Goal: Information Seeking & Learning: Learn about a topic

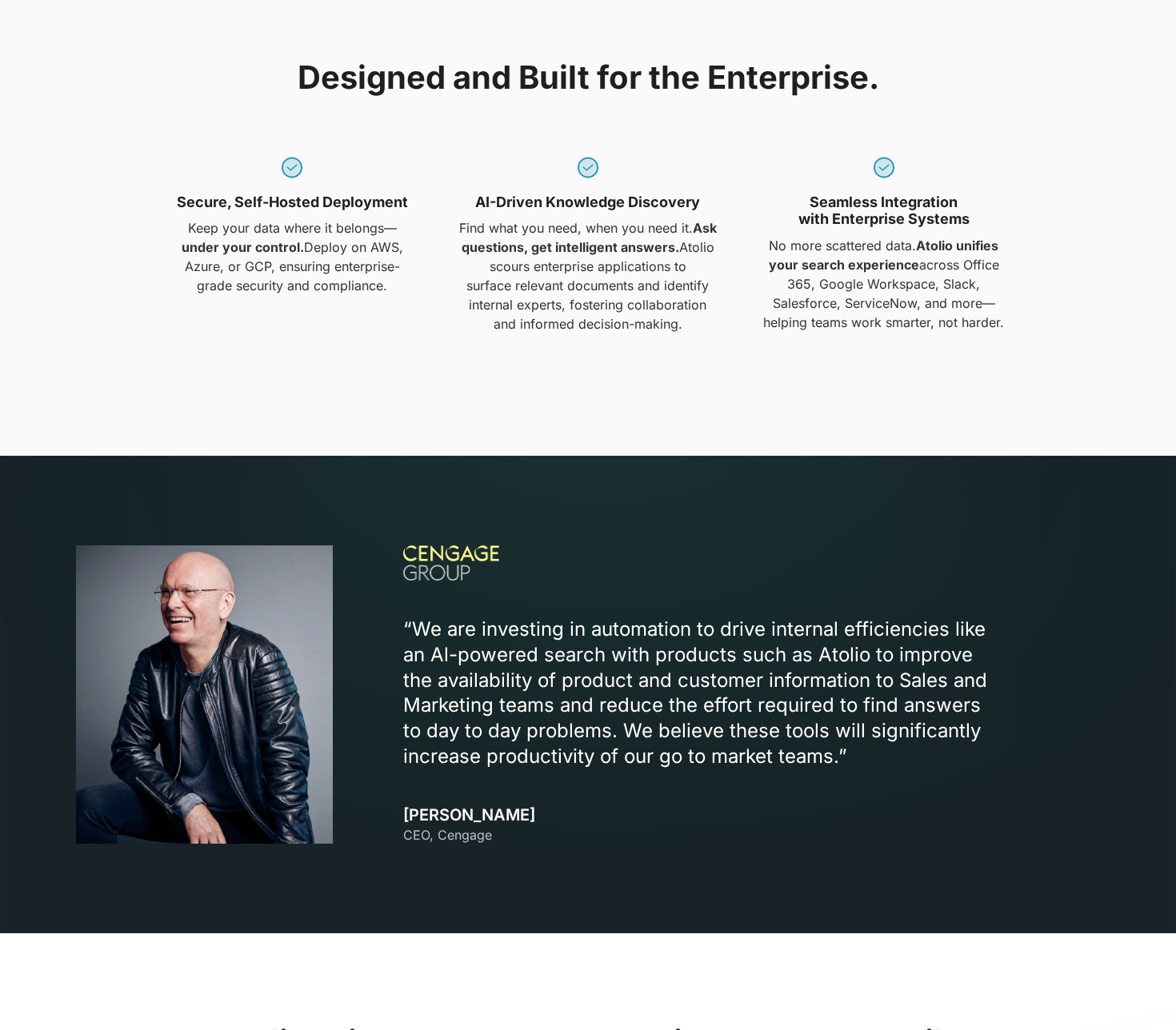
scroll to position [1403, 0]
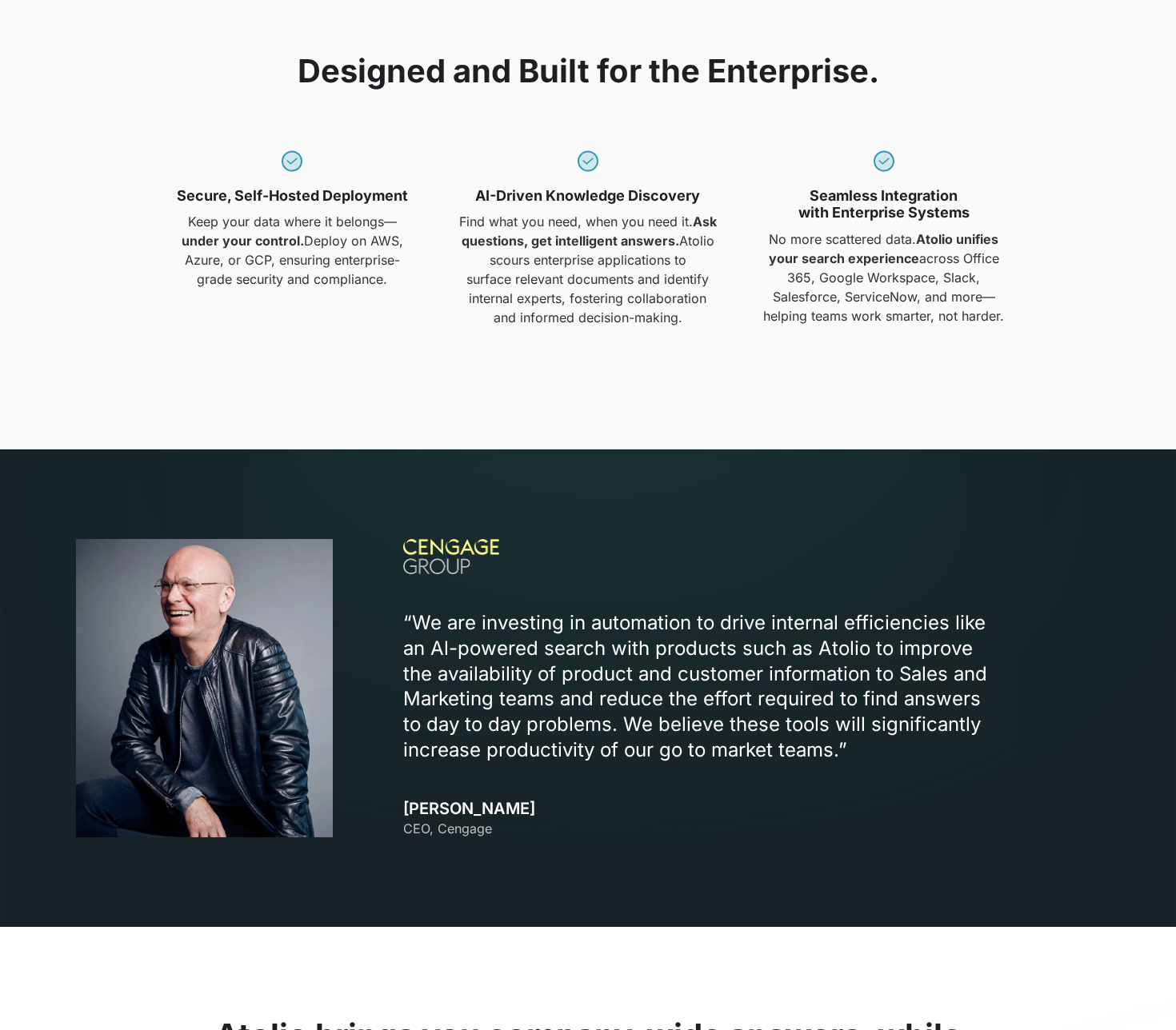
click at [458, 701] on p "“We are investing in automation to drive internal efficiencies like an Al-power…" at bounding box center [703, 687] width 600 height 154
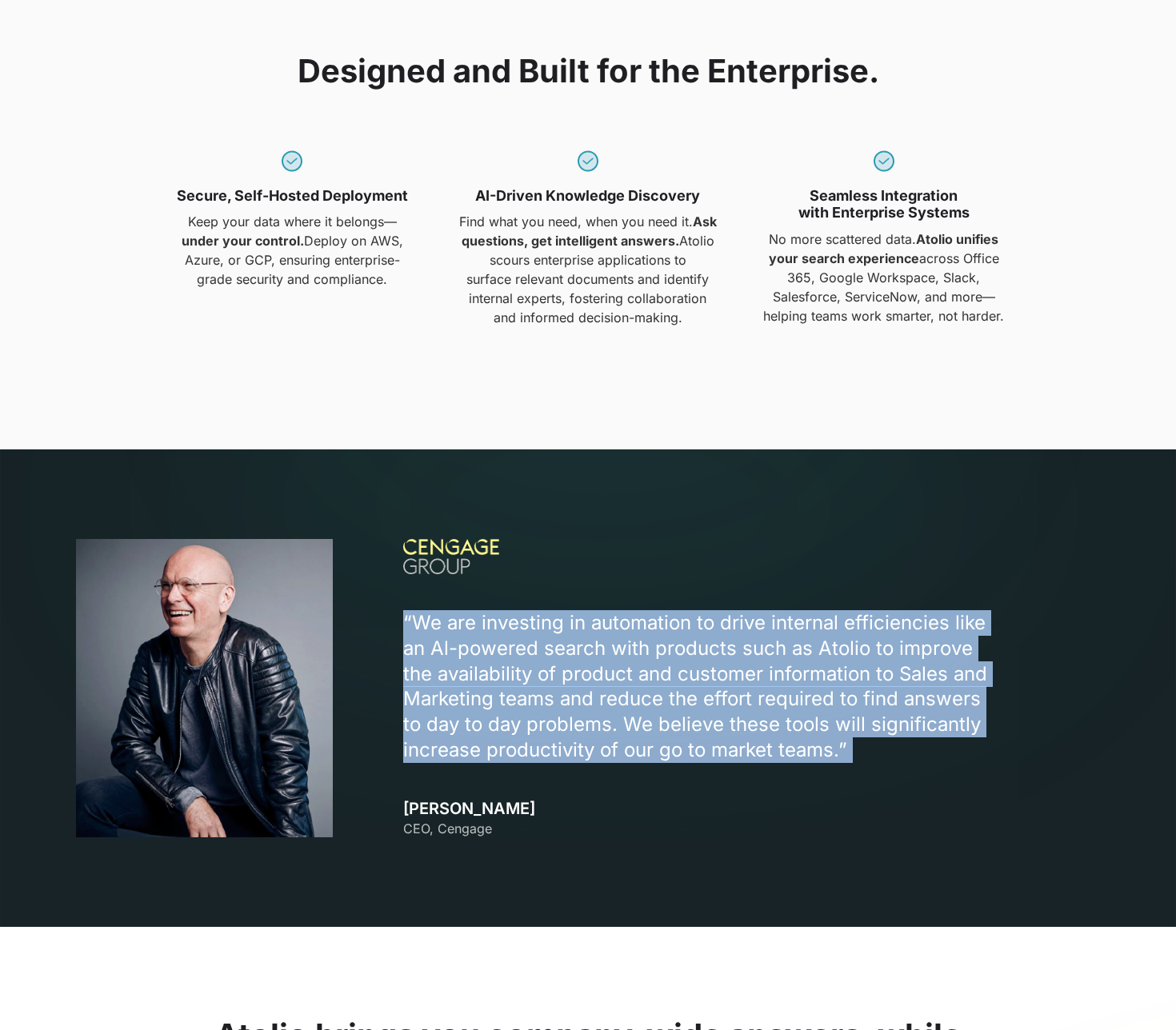
click at [458, 701] on p "“We are investing in automation to drive internal efficiencies like an Al-power…" at bounding box center [703, 687] width 600 height 154
click at [518, 631] on p "“We are investing in automation to drive internal efficiencies like an Al-power…" at bounding box center [703, 687] width 600 height 154
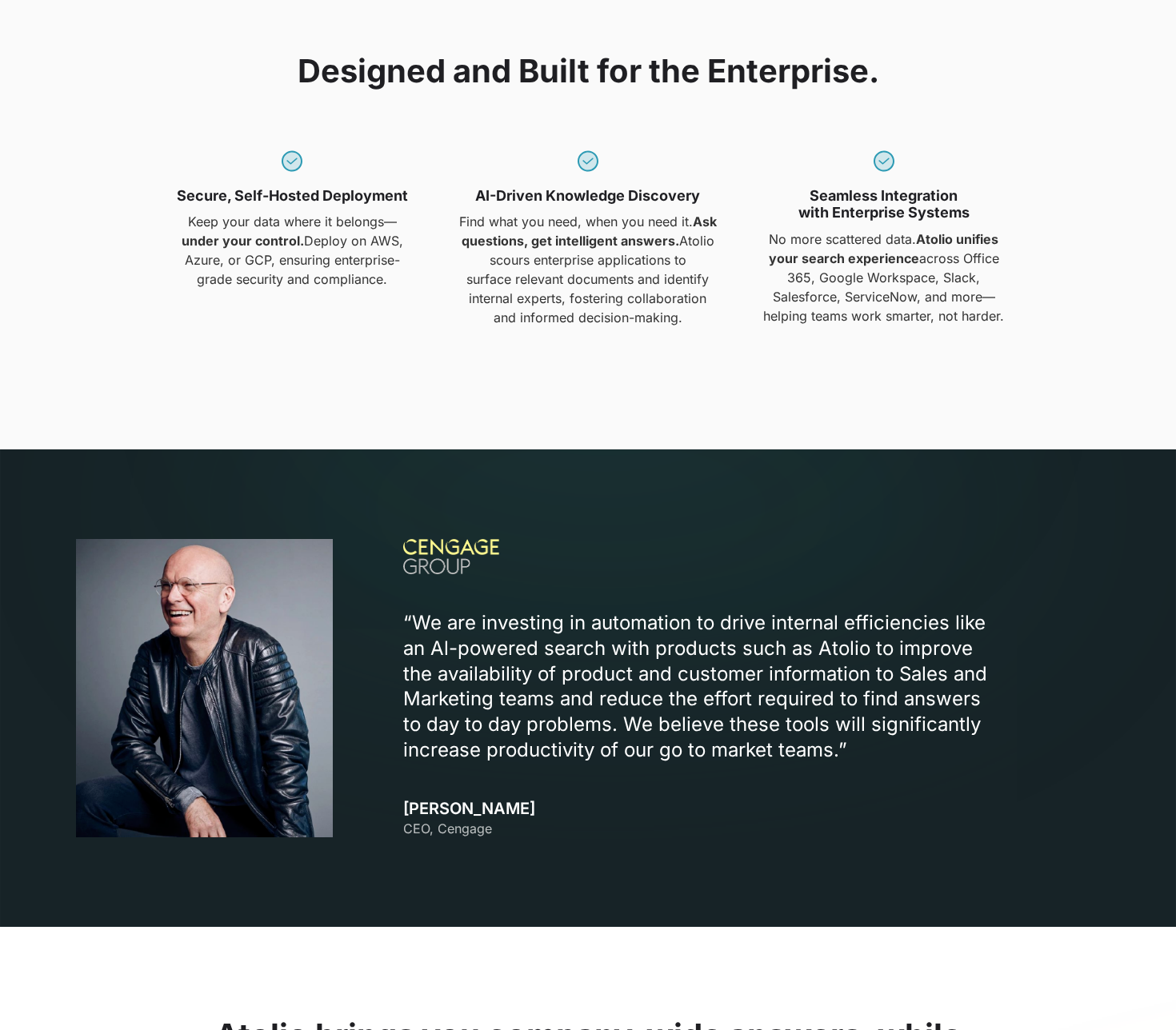
click at [468, 699] on p "“We are investing in automation to drive internal efficiencies like an Al-power…" at bounding box center [703, 687] width 600 height 154
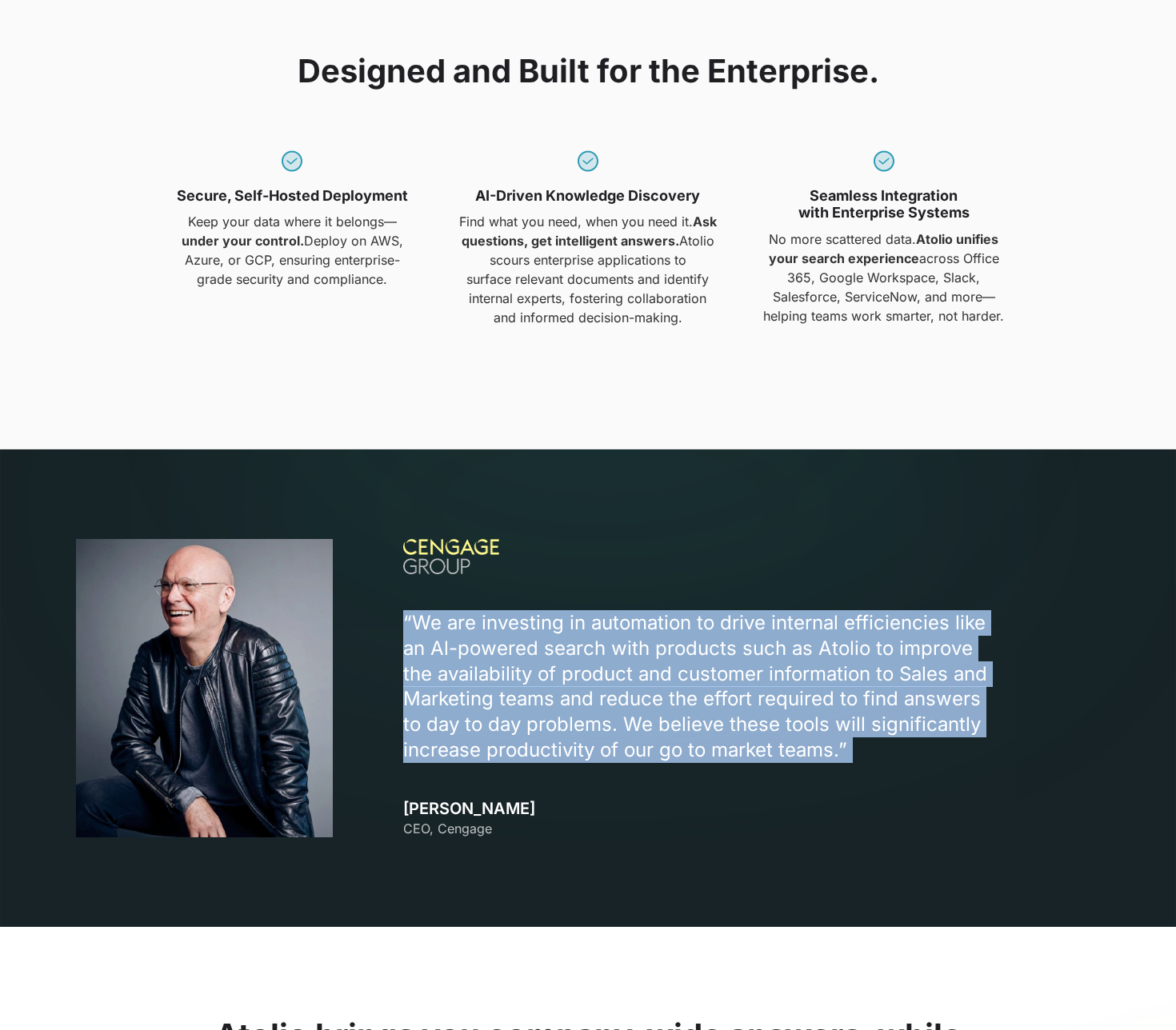
click at [468, 699] on p "“We are investing in automation to drive internal efficiencies like an Al-power…" at bounding box center [703, 687] width 600 height 154
click at [468, 669] on p "“We are investing in automation to drive internal efficiencies like an Al-power…" at bounding box center [703, 687] width 600 height 154
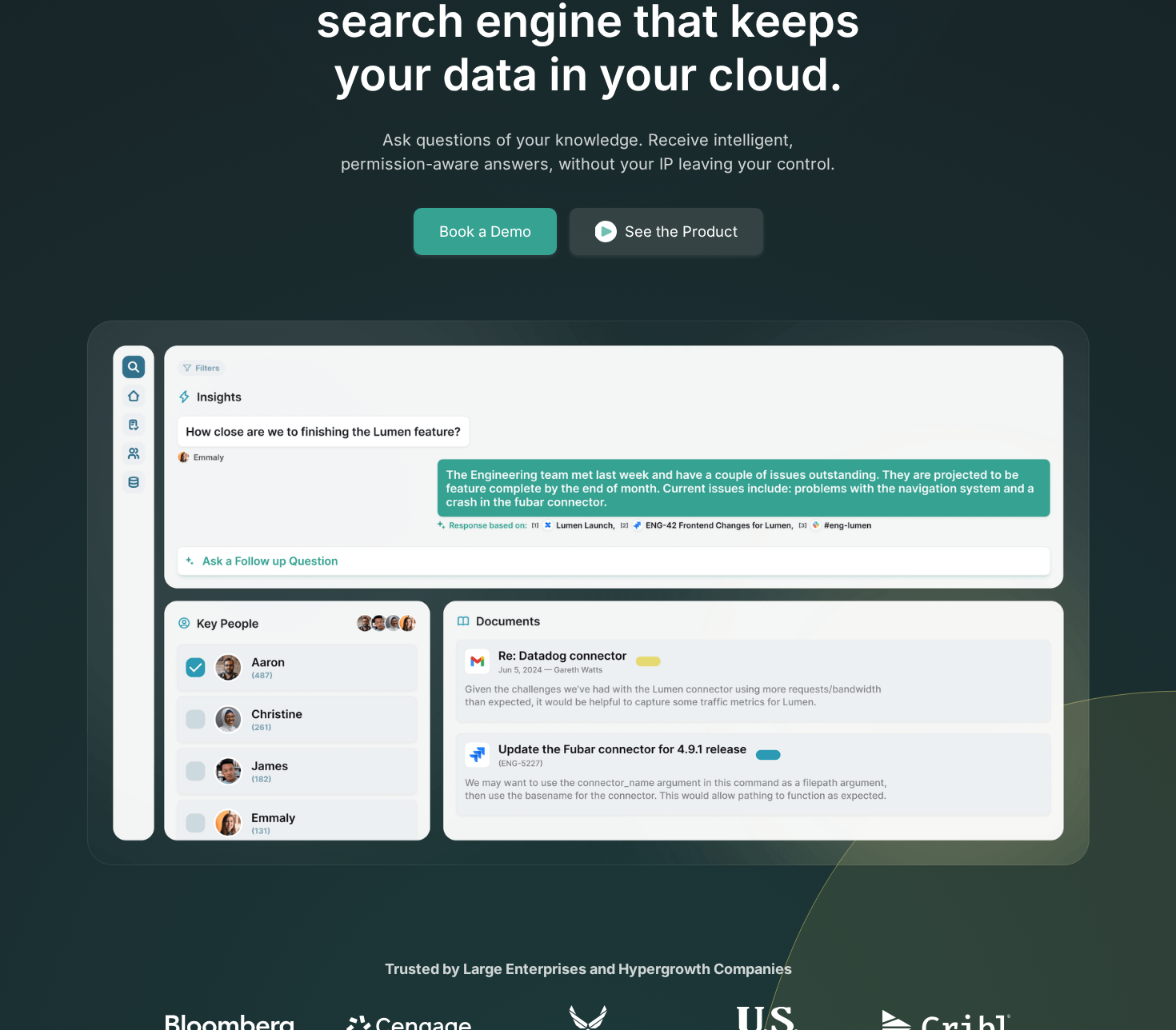
scroll to position [0, 0]
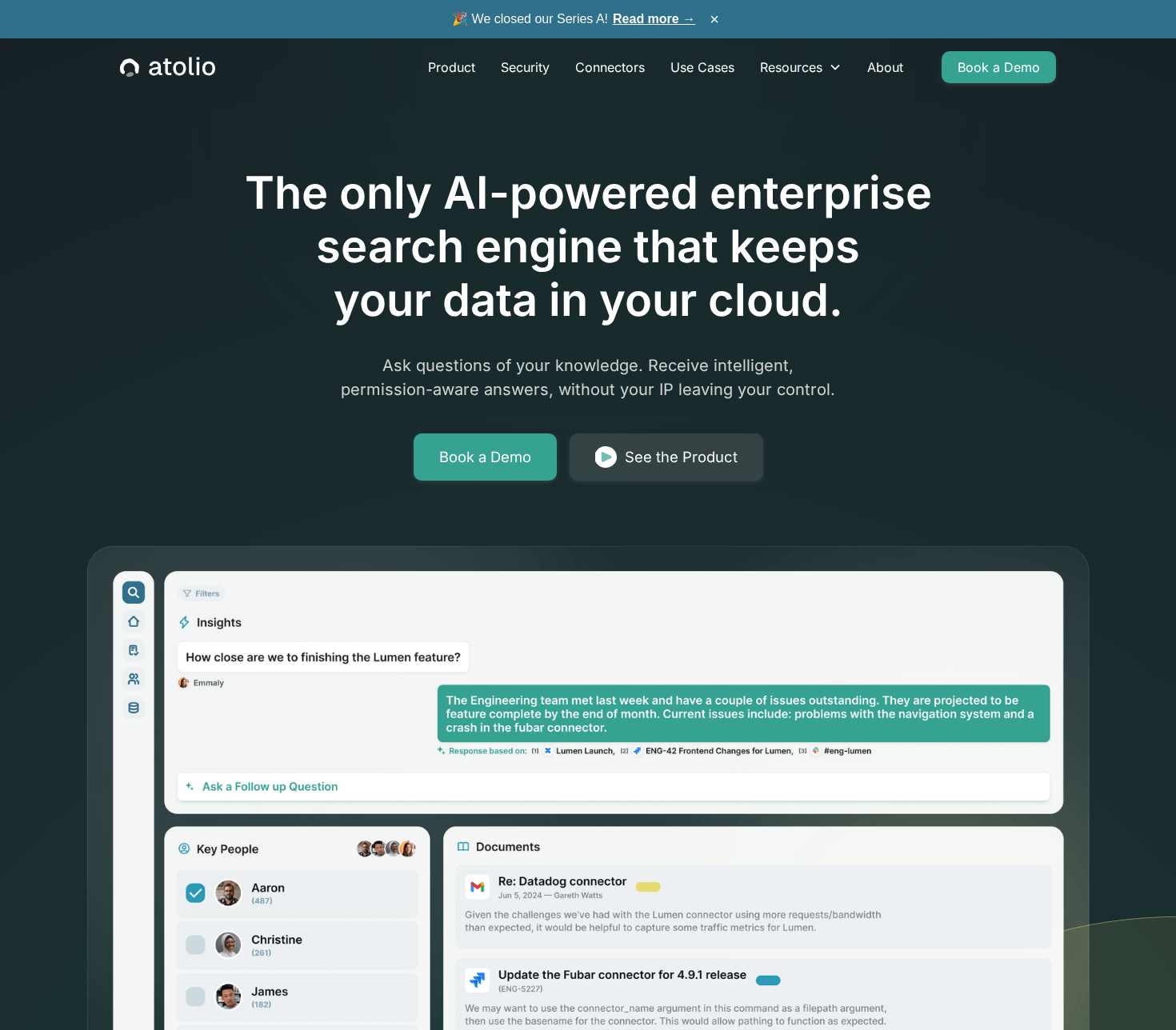
click at [663, 27] on span "🎉 We closed our Series A! Read more →" at bounding box center [574, 19] width 243 height 19
click at [661, 25] on link "Read more →" at bounding box center [654, 18] width 82 height 14
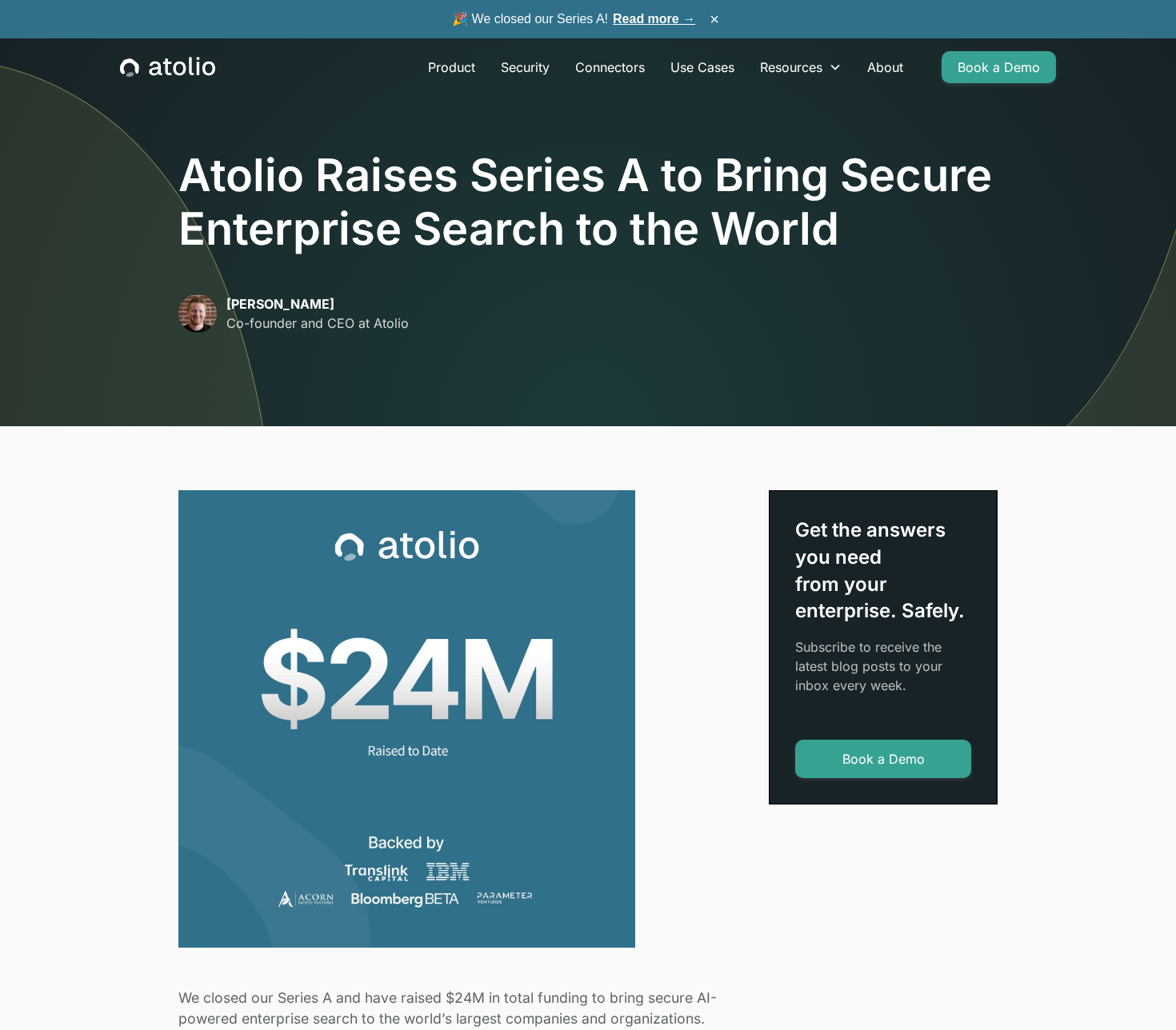
click at [264, 306] on p "David Lanstein" at bounding box center [318, 304] width 182 height 19
click at [194, 327] on img at bounding box center [198, 313] width 38 height 38
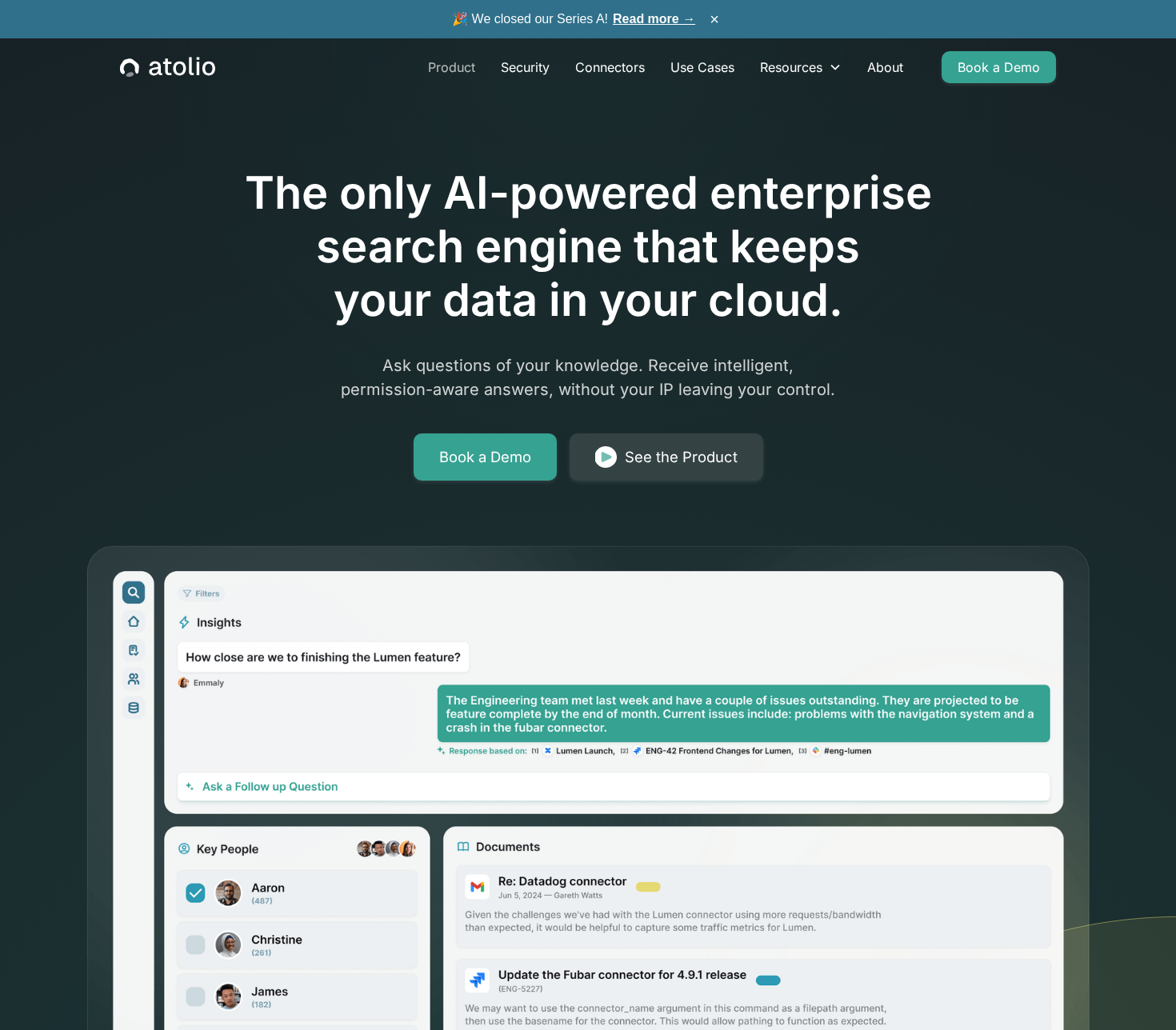
click at [443, 74] on link "Product" at bounding box center [451, 67] width 73 height 32
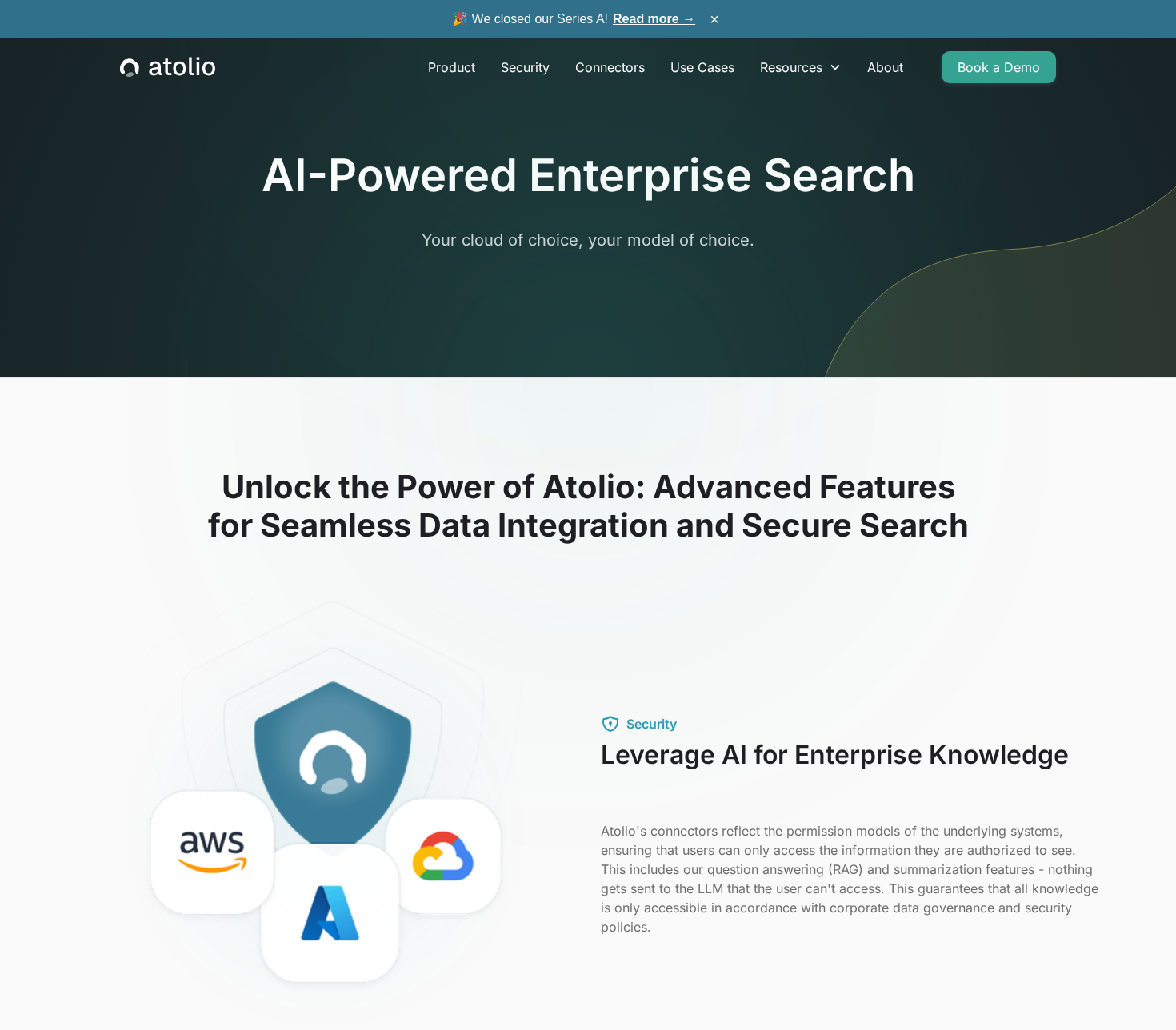
click at [164, 66] on icon "home" at bounding box center [167, 67] width 95 height 21
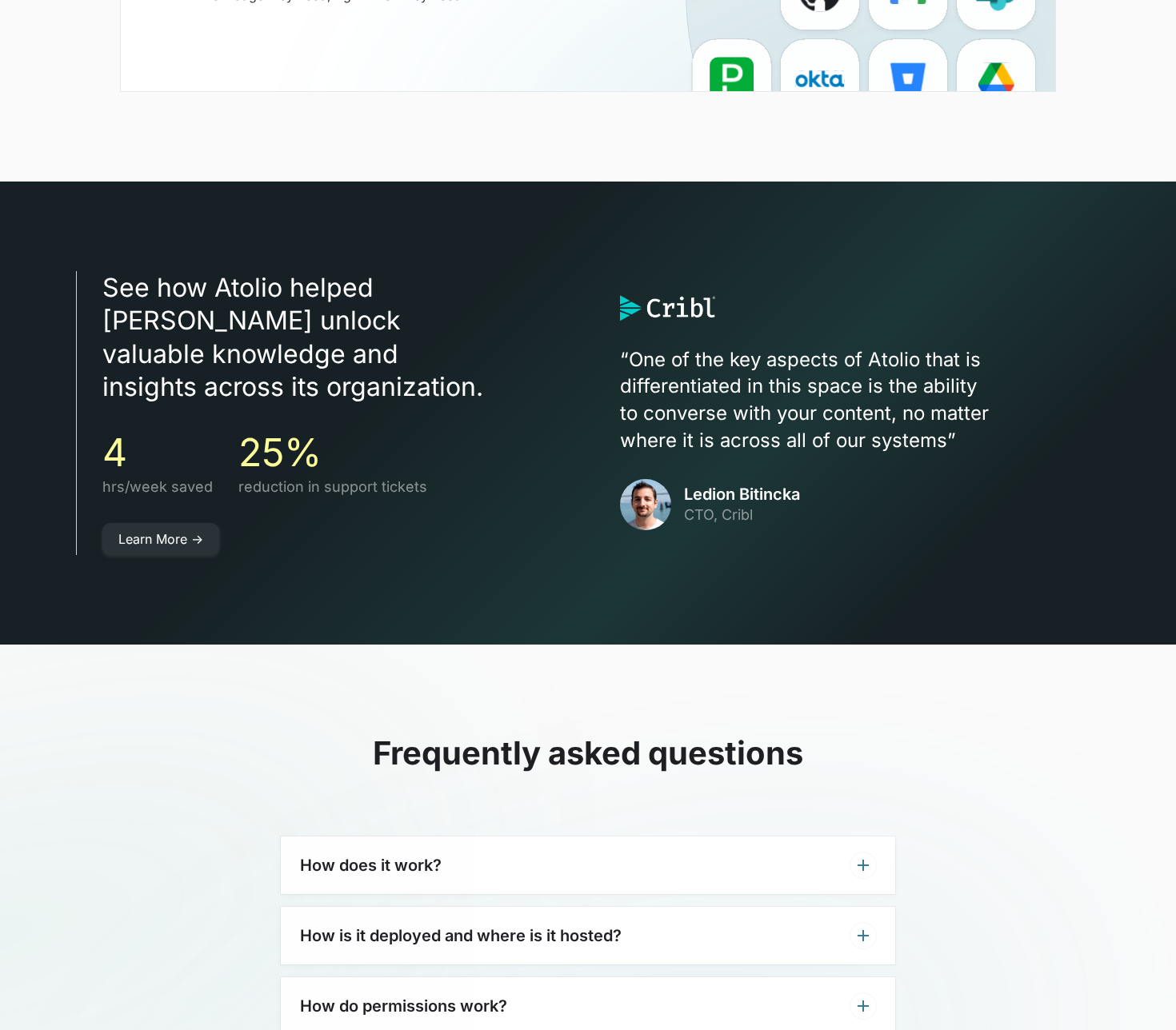
scroll to position [4278, 0]
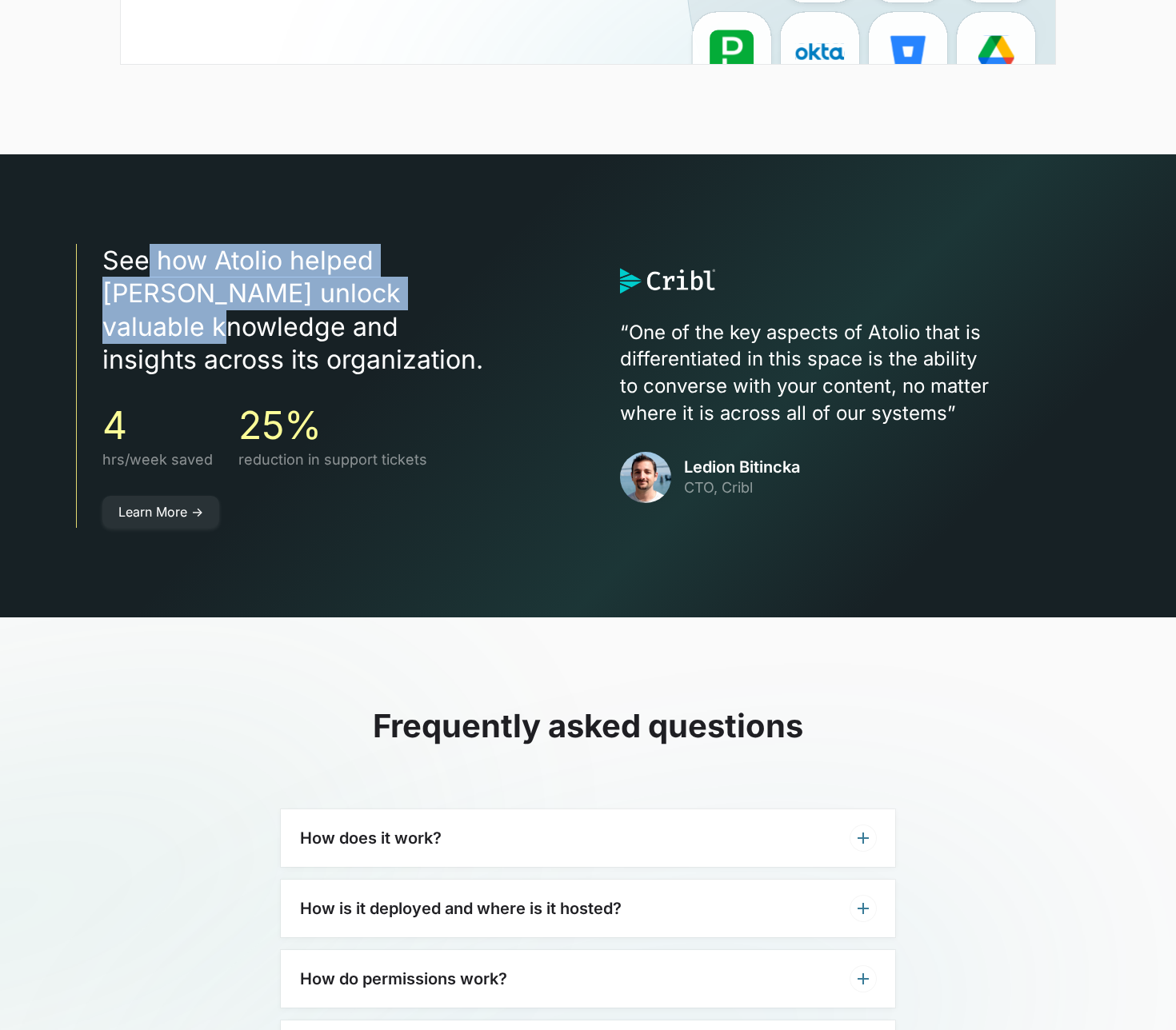
drag, startPoint x: 143, startPoint y: 259, endPoint x: 434, endPoint y: 285, distance: 292.2
click at [434, 285] on h3 "See how Atolio helped Cribl unlock valuable knowledge and insights across its o…" at bounding box center [329, 310] width 454 height 133
click at [417, 317] on h3 "See how Atolio helped Cribl unlock valuable knowledge and insights across its o…" at bounding box center [329, 310] width 454 height 133
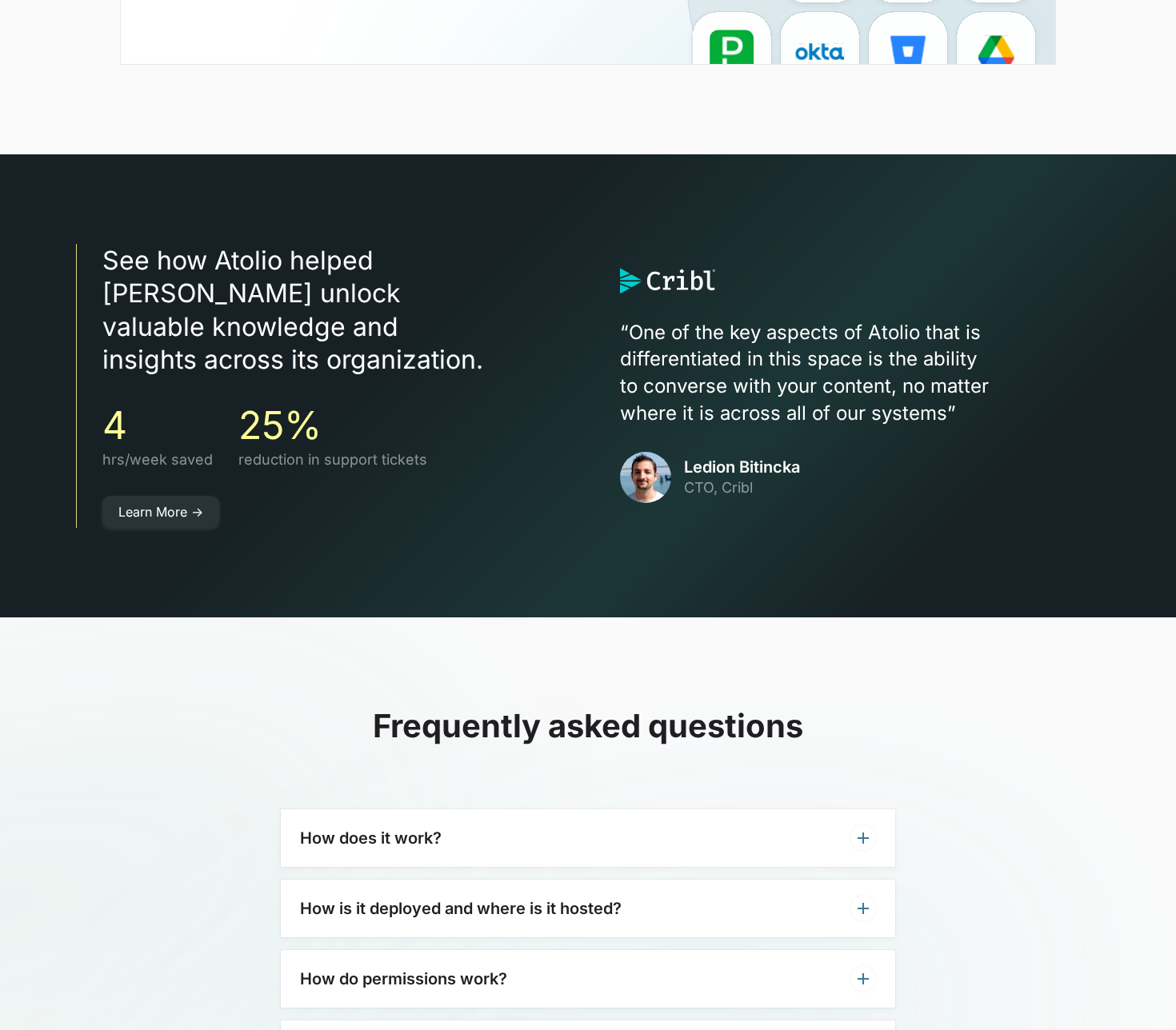
click at [460, 496] on div "Learn More ->" at bounding box center [329, 512] width 454 height 32
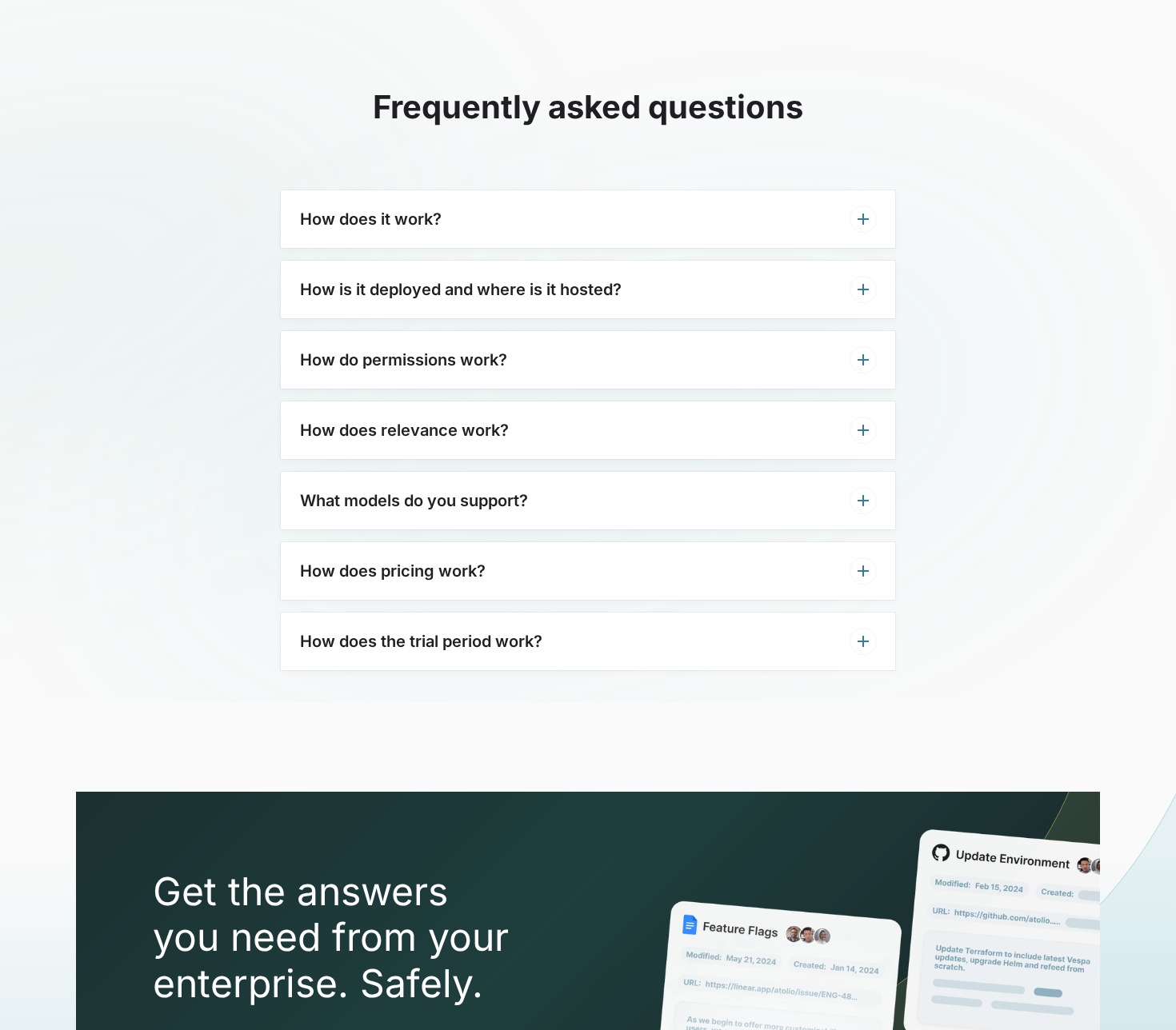
scroll to position [4887, 0]
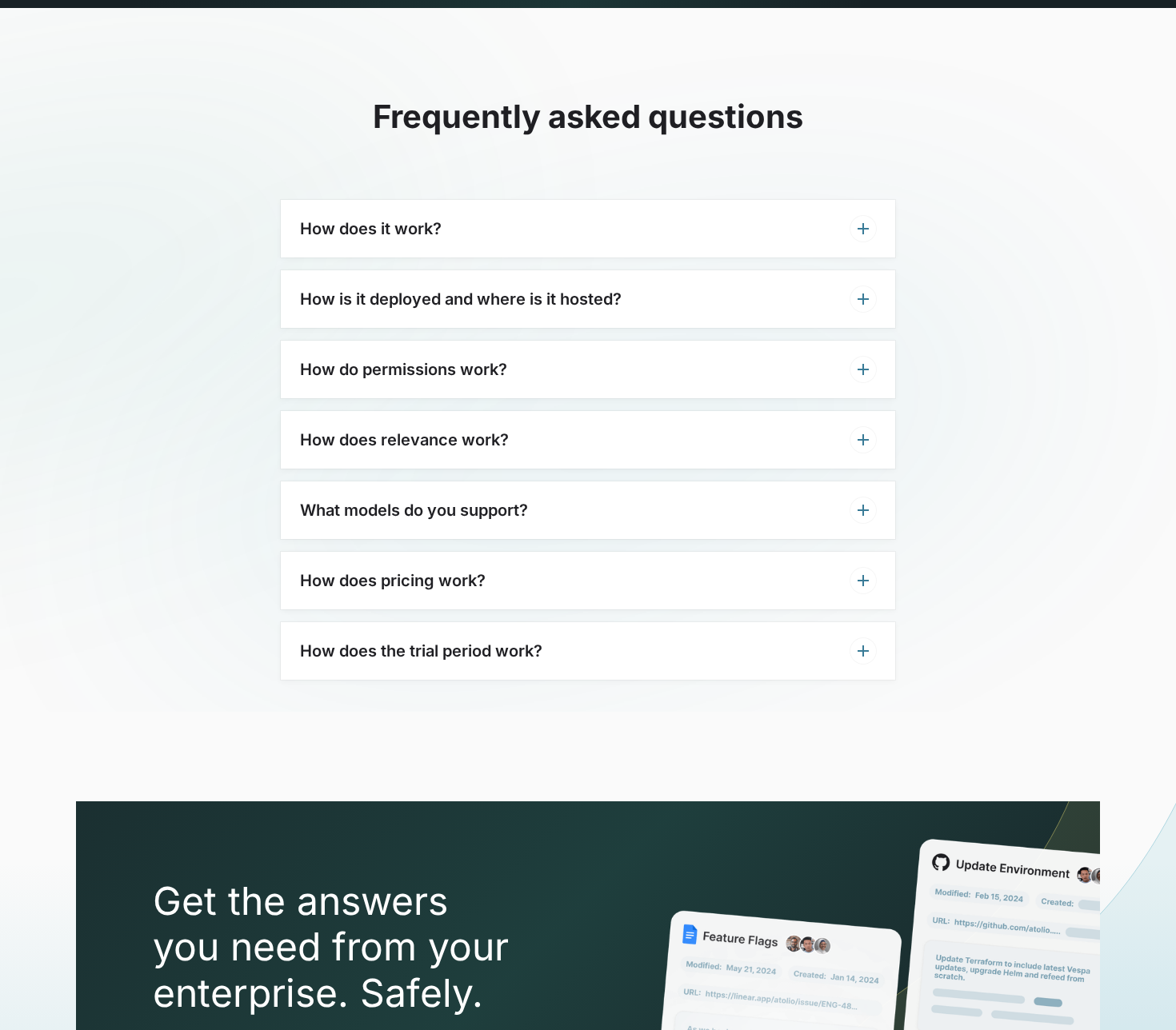
click at [353, 552] on div "How does pricing work?" at bounding box center [588, 581] width 614 height 58
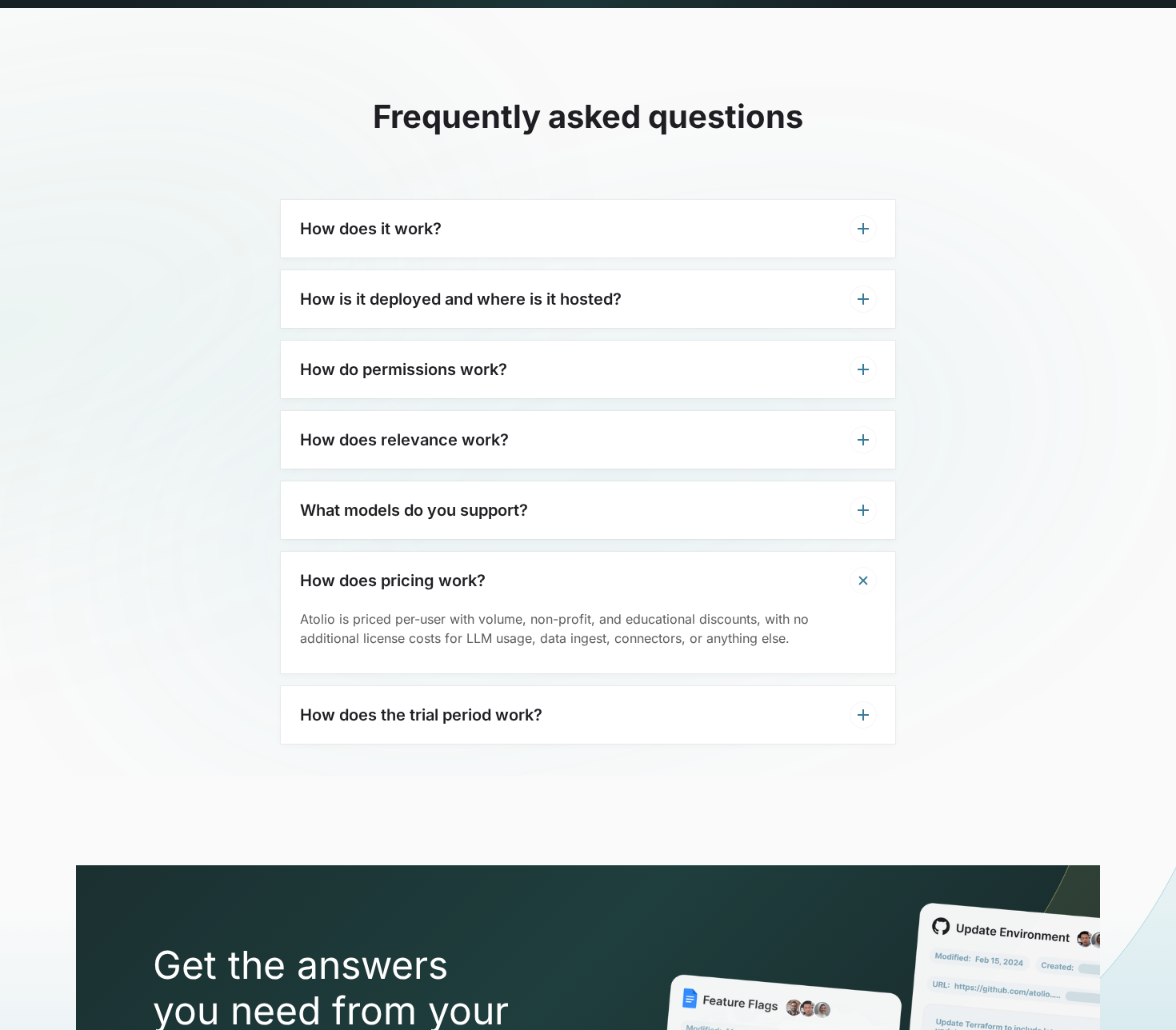
click at [410, 289] on h3 "How is it deployed and where is it hosted?" at bounding box center [461, 299] width 322 height 19
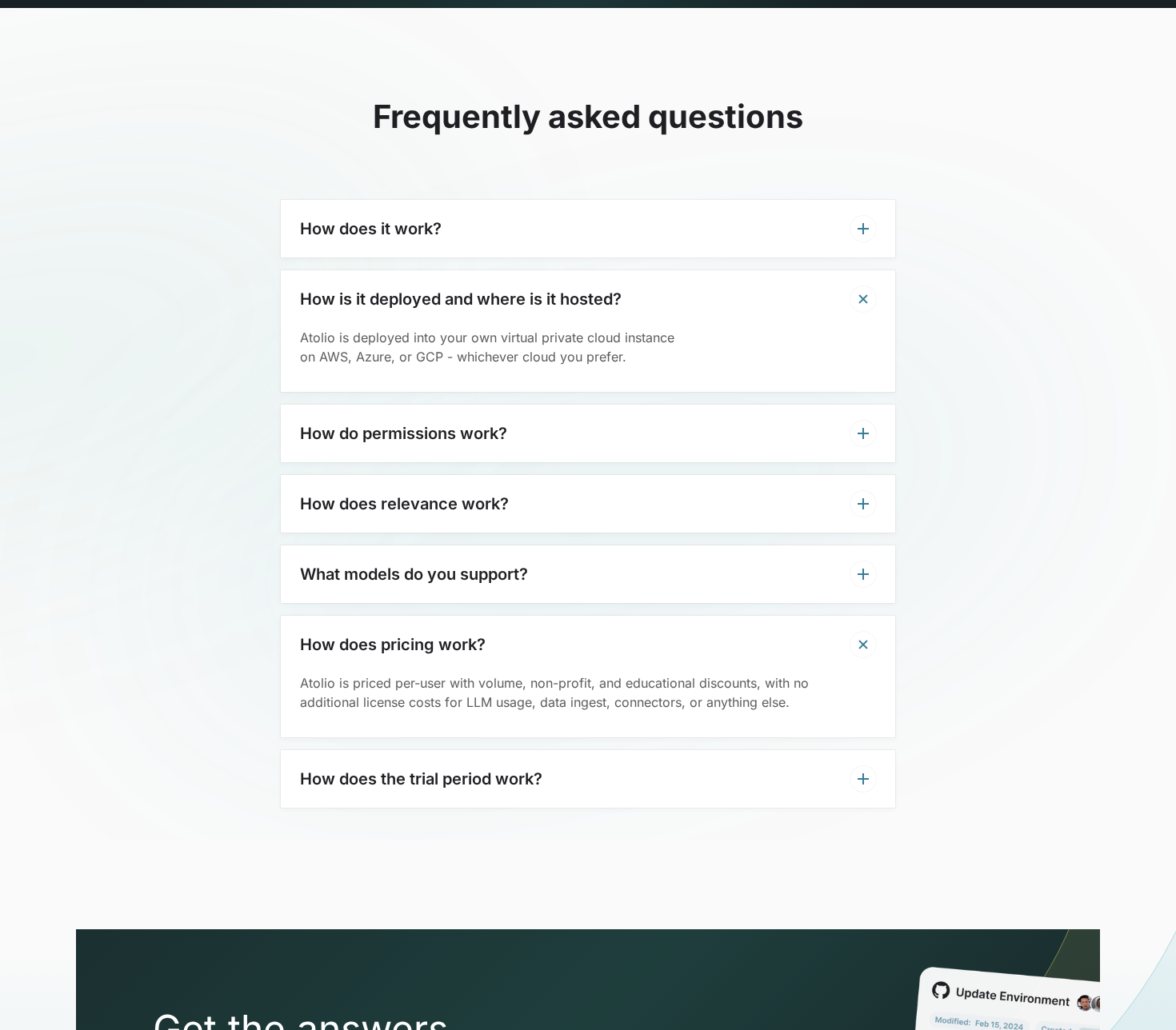
click at [550, 204] on div "How does it work?" at bounding box center [588, 229] width 614 height 58
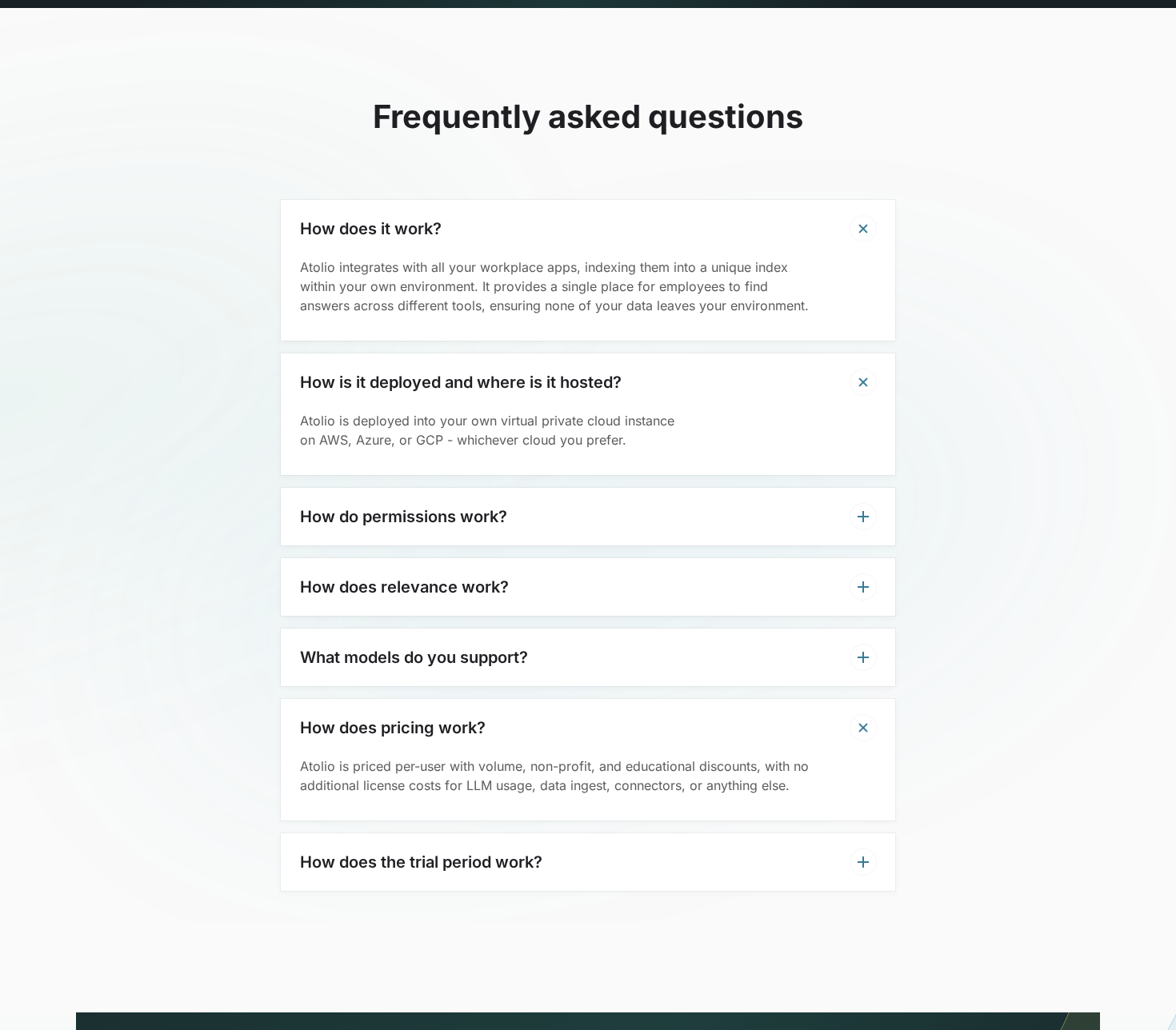
click at [550, 204] on div "How does it work?" at bounding box center [588, 229] width 614 height 58
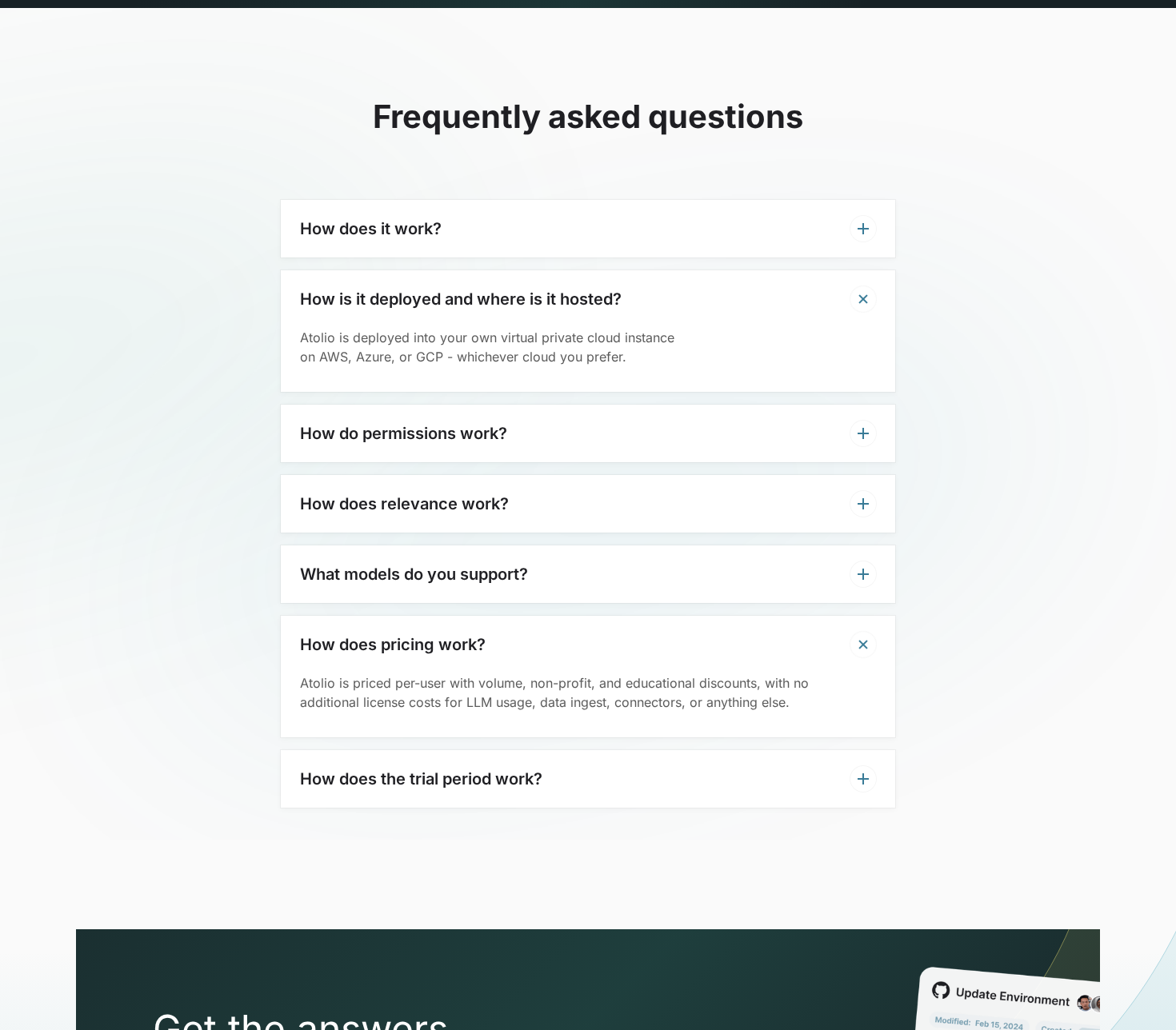
click at [550, 204] on div "How does it work?" at bounding box center [588, 229] width 614 height 58
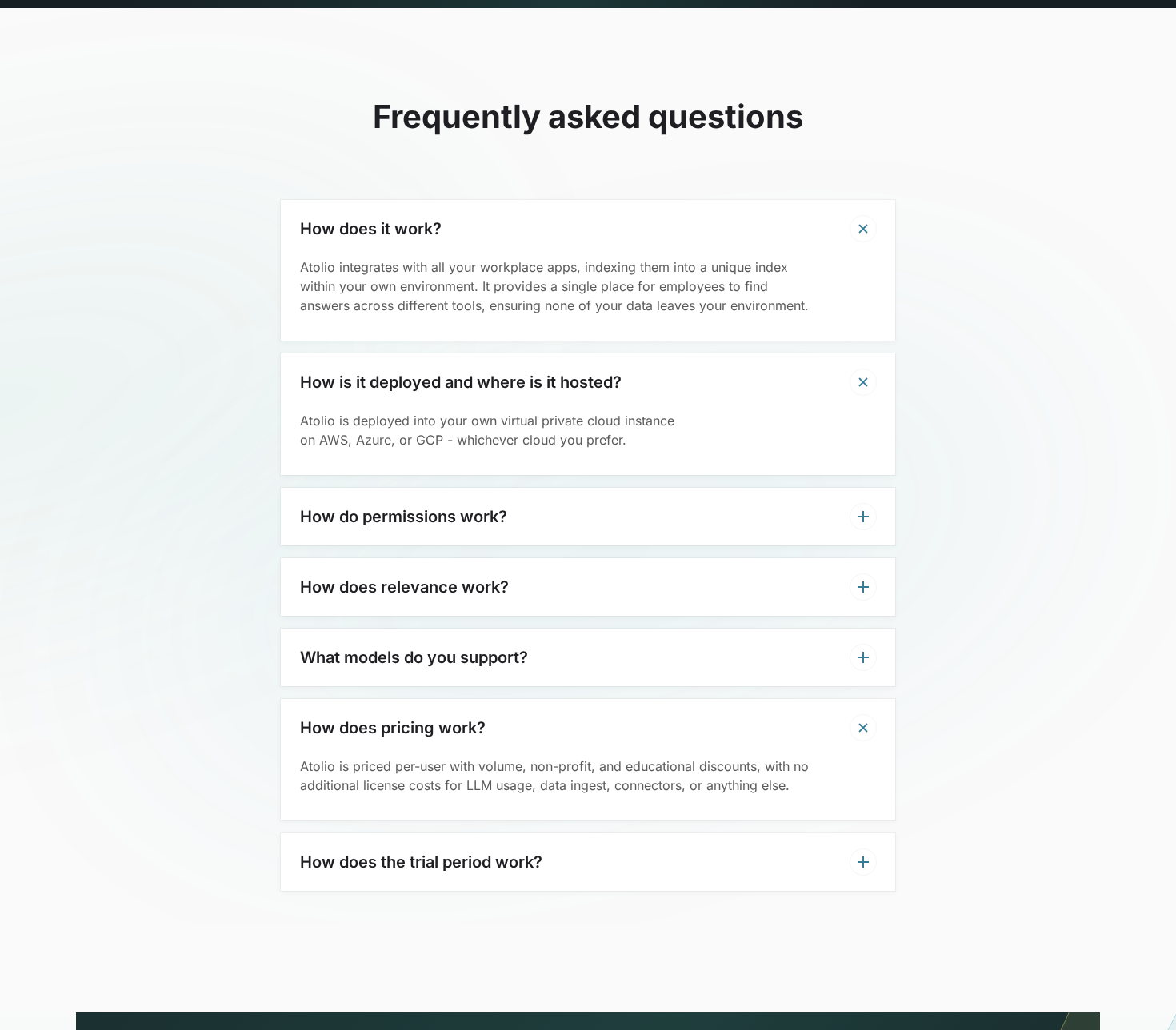
click at [222, 135] on div "Frequently asked questions How does it work? Atolio integrates with all your wo…" at bounding box center [588, 465] width 1176 height 915
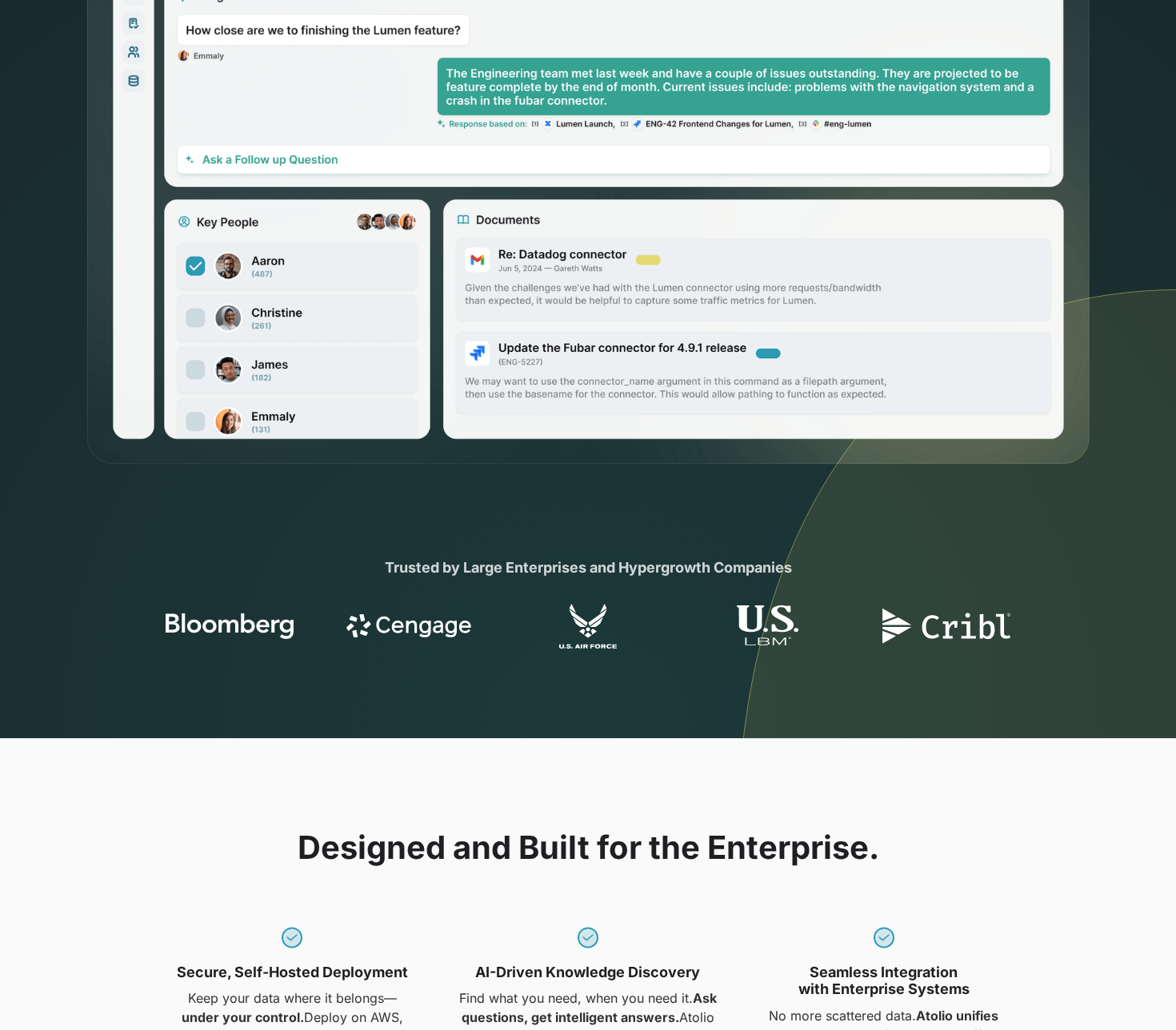
scroll to position [0, 0]
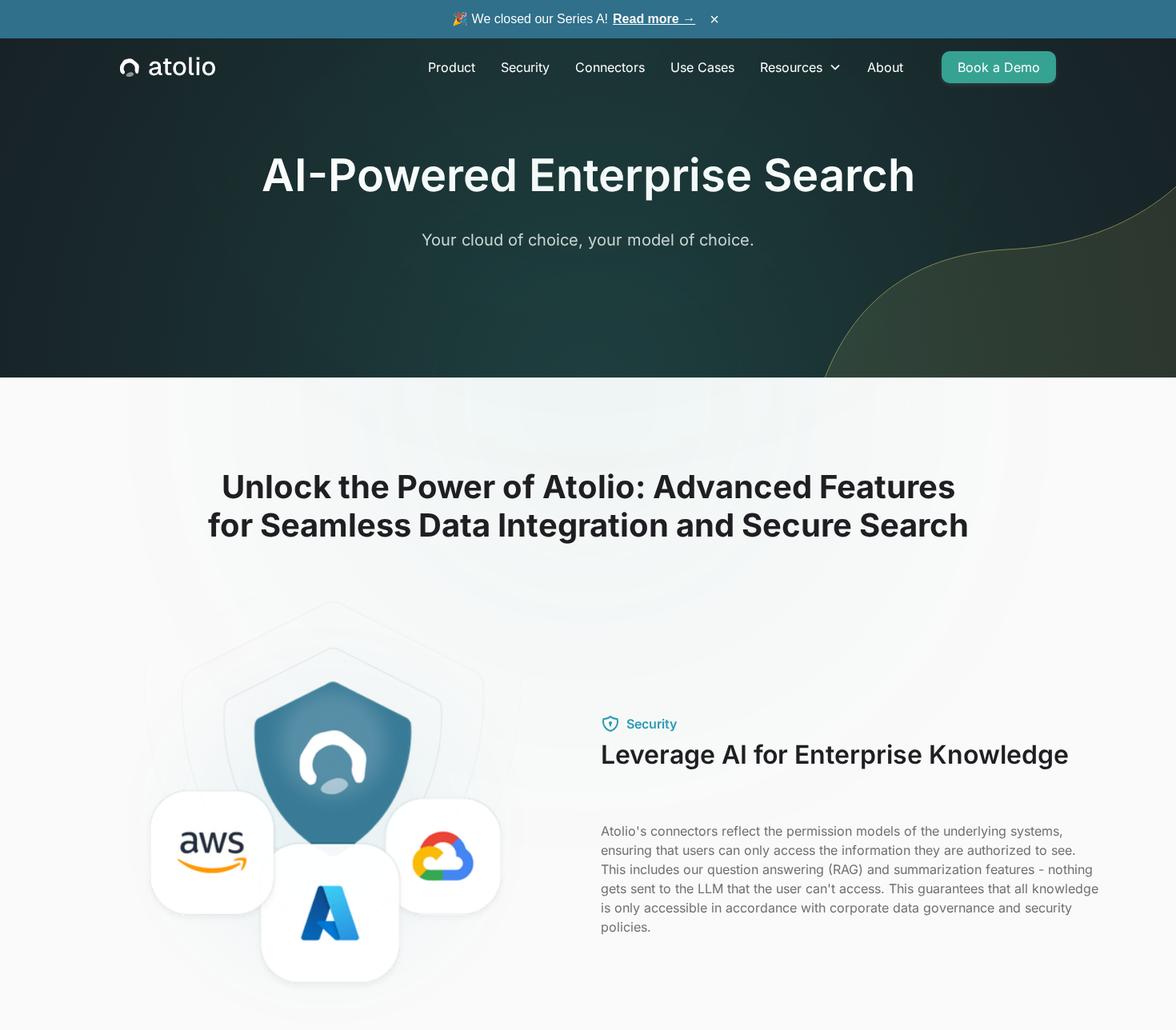
click at [170, 62] on icon "home" at bounding box center [167, 66] width 8 height 17
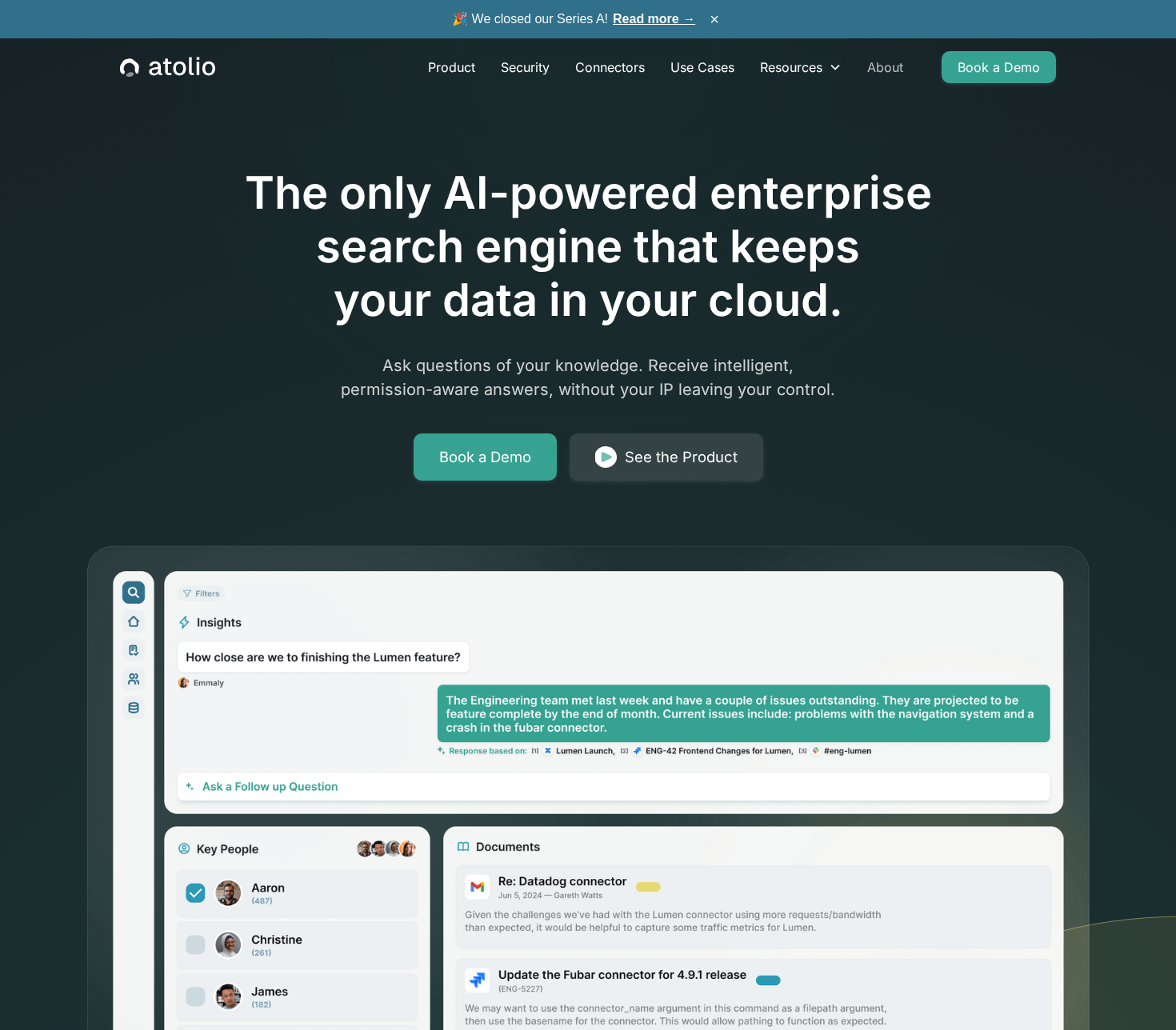
click at [892, 68] on link "About" at bounding box center [885, 67] width 62 height 32
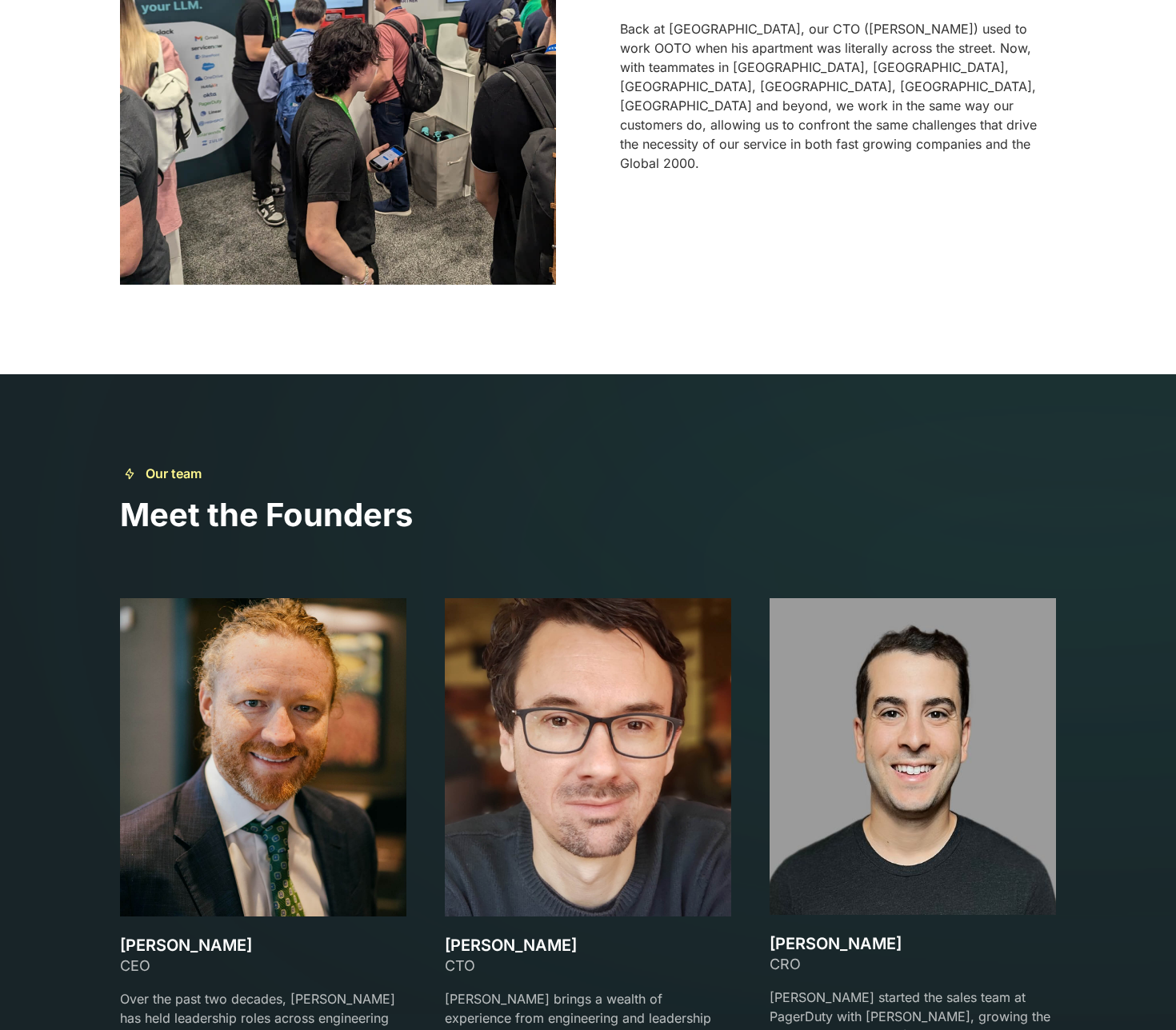
scroll to position [2658, 0]
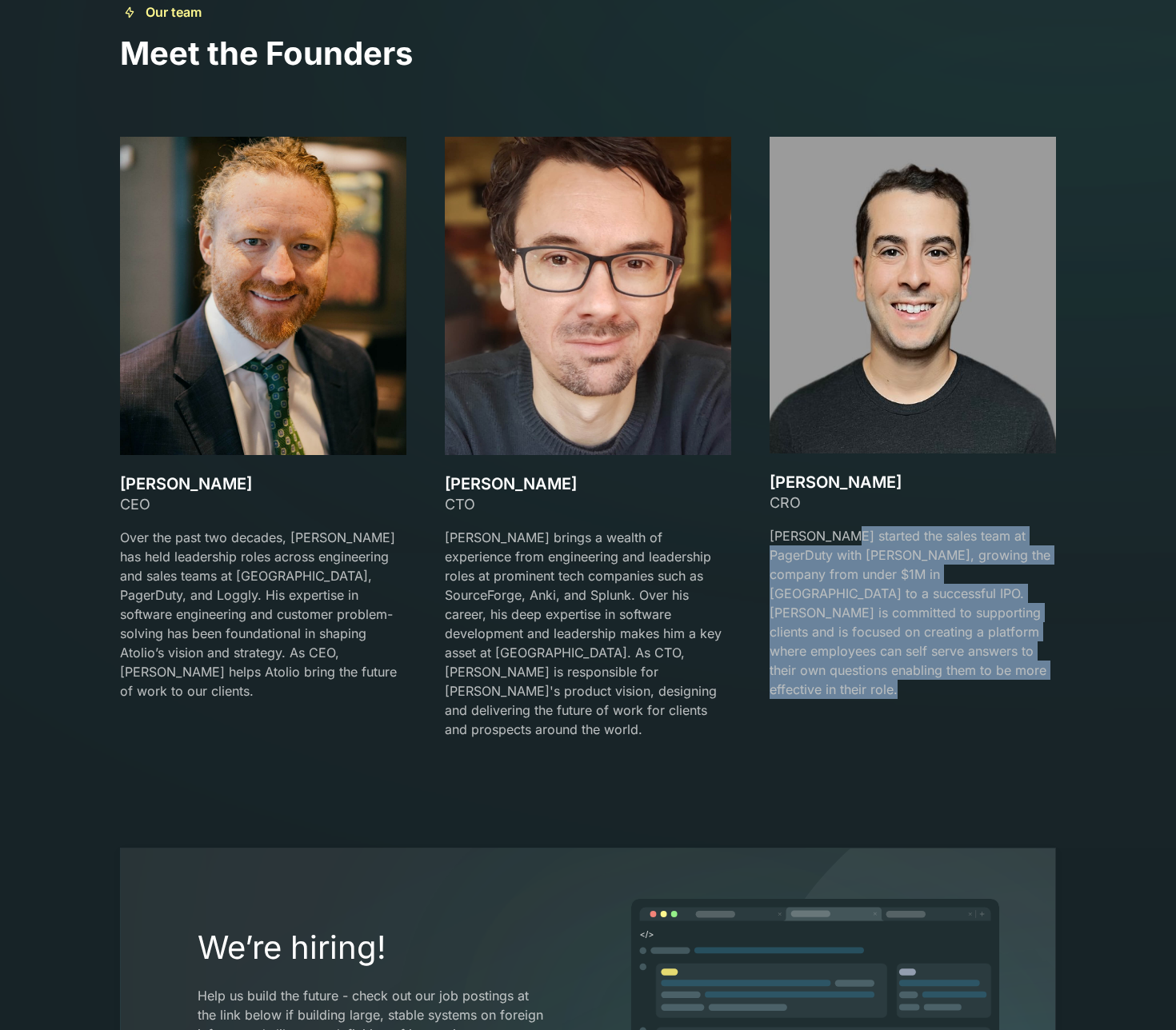
drag, startPoint x: 837, startPoint y: 534, endPoint x: 931, endPoint y: 668, distance: 163.7
click at [931, 668] on div "[PERSON_NAME] CRO [PERSON_NAME] started the sales team at [GEOGRAPHIC_DATA] wit…" at bounding box center [913, 595] width 286 height 246
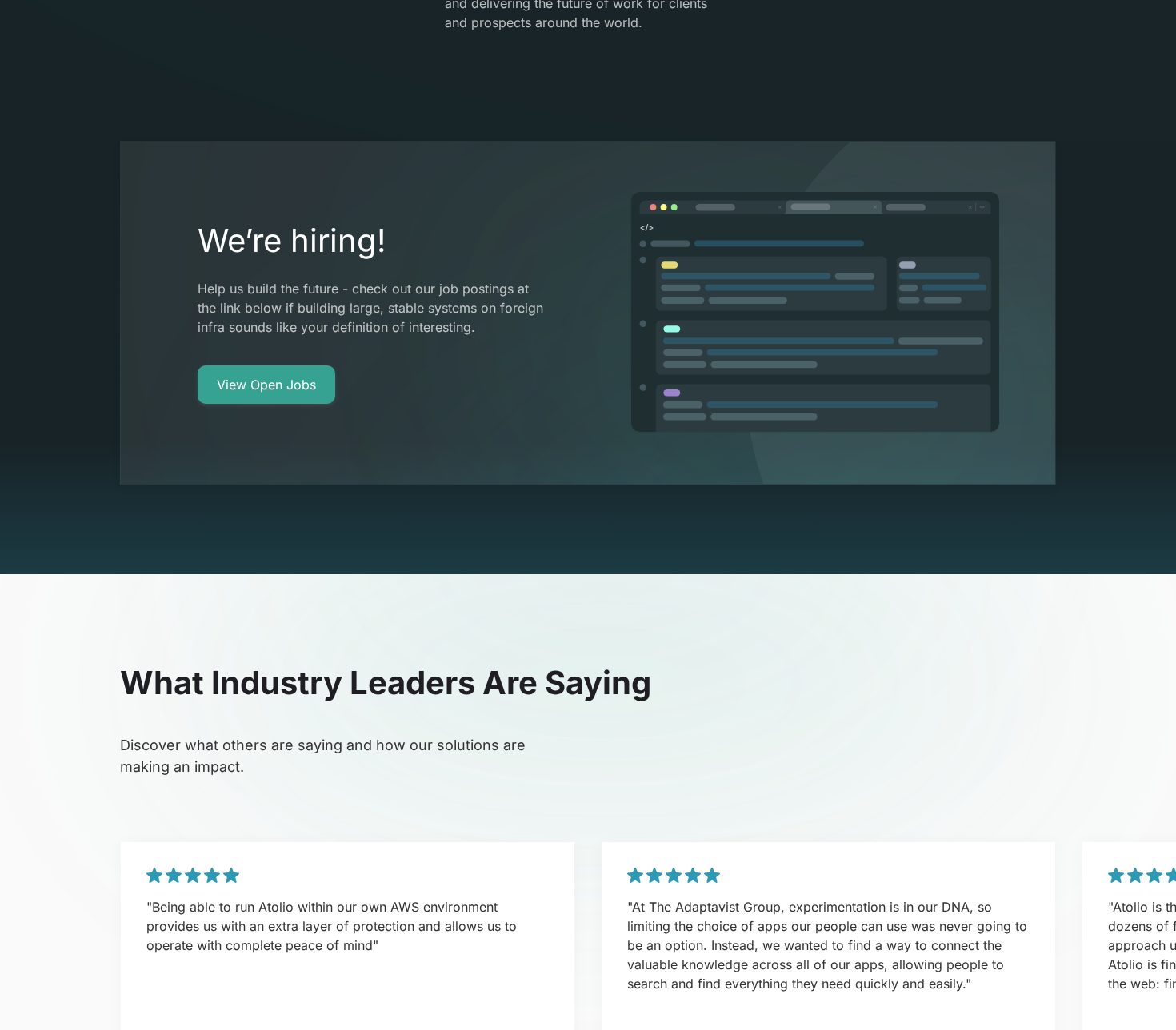
scroll to position [3384, 0]
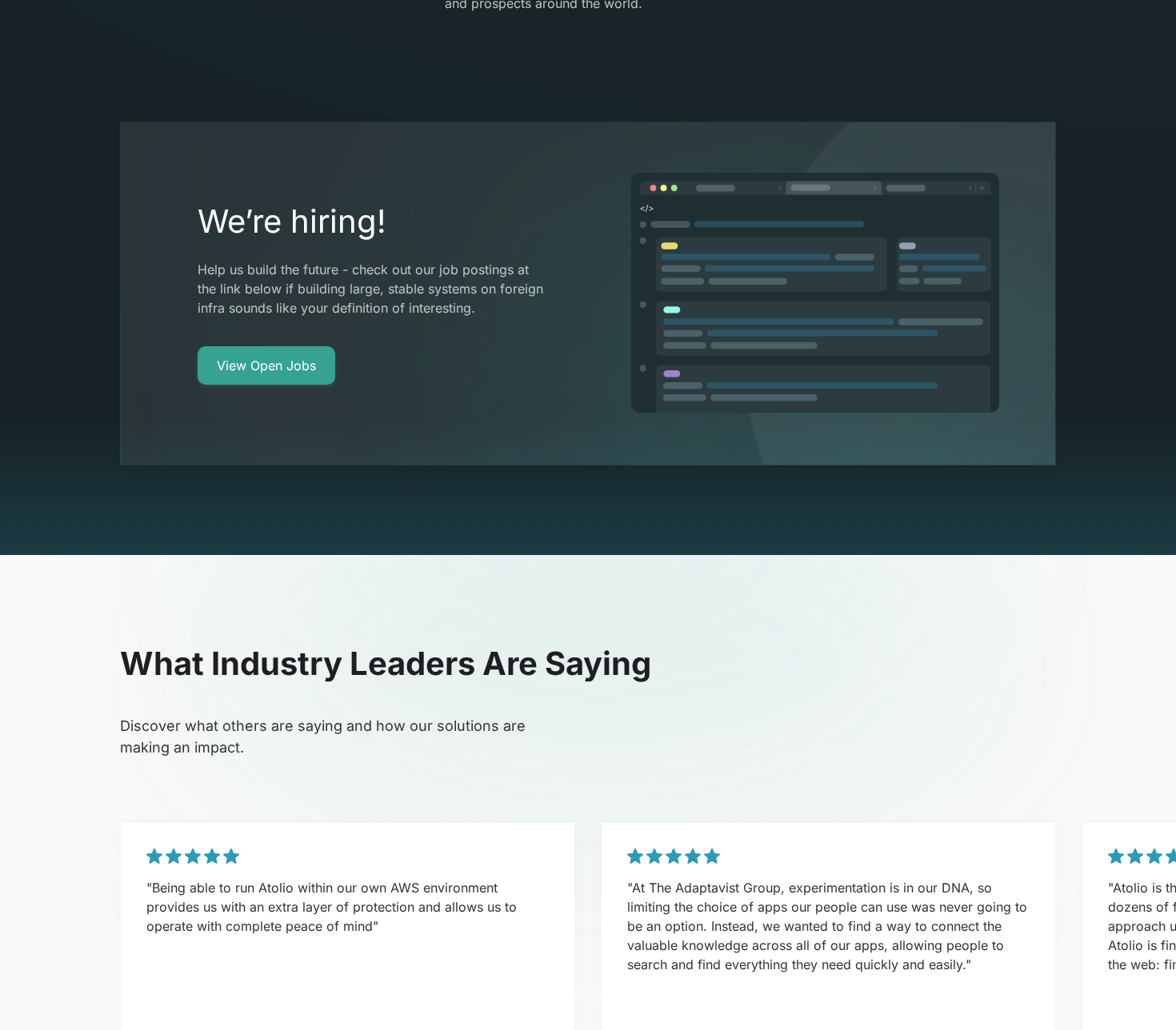
click at [719, 755] on div "What Industry Leaders Are Saying Discover what others are saying and how our so…" at bounding box center [588, 919] width 974 height 549
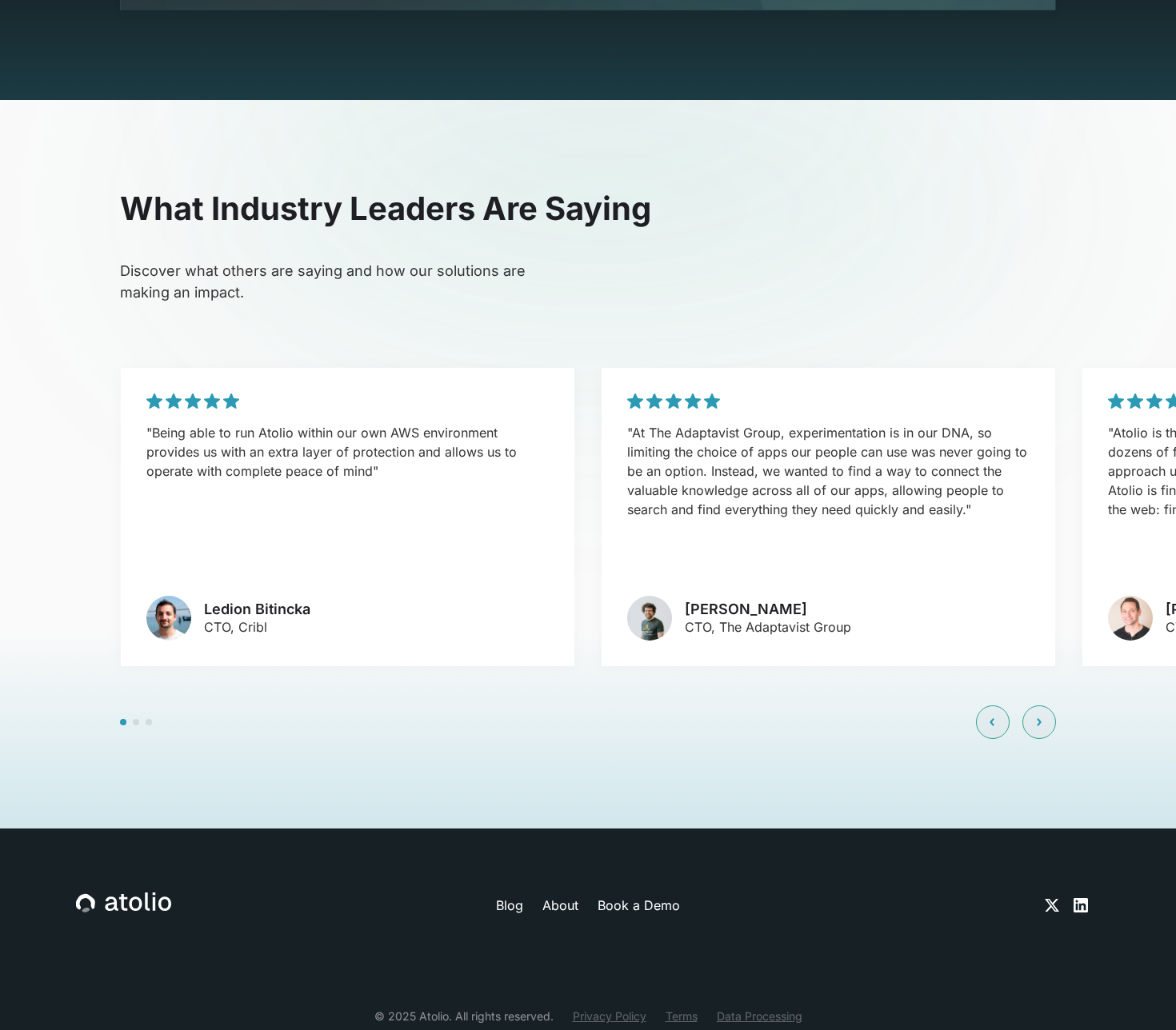
scroll to position [3860, 0]
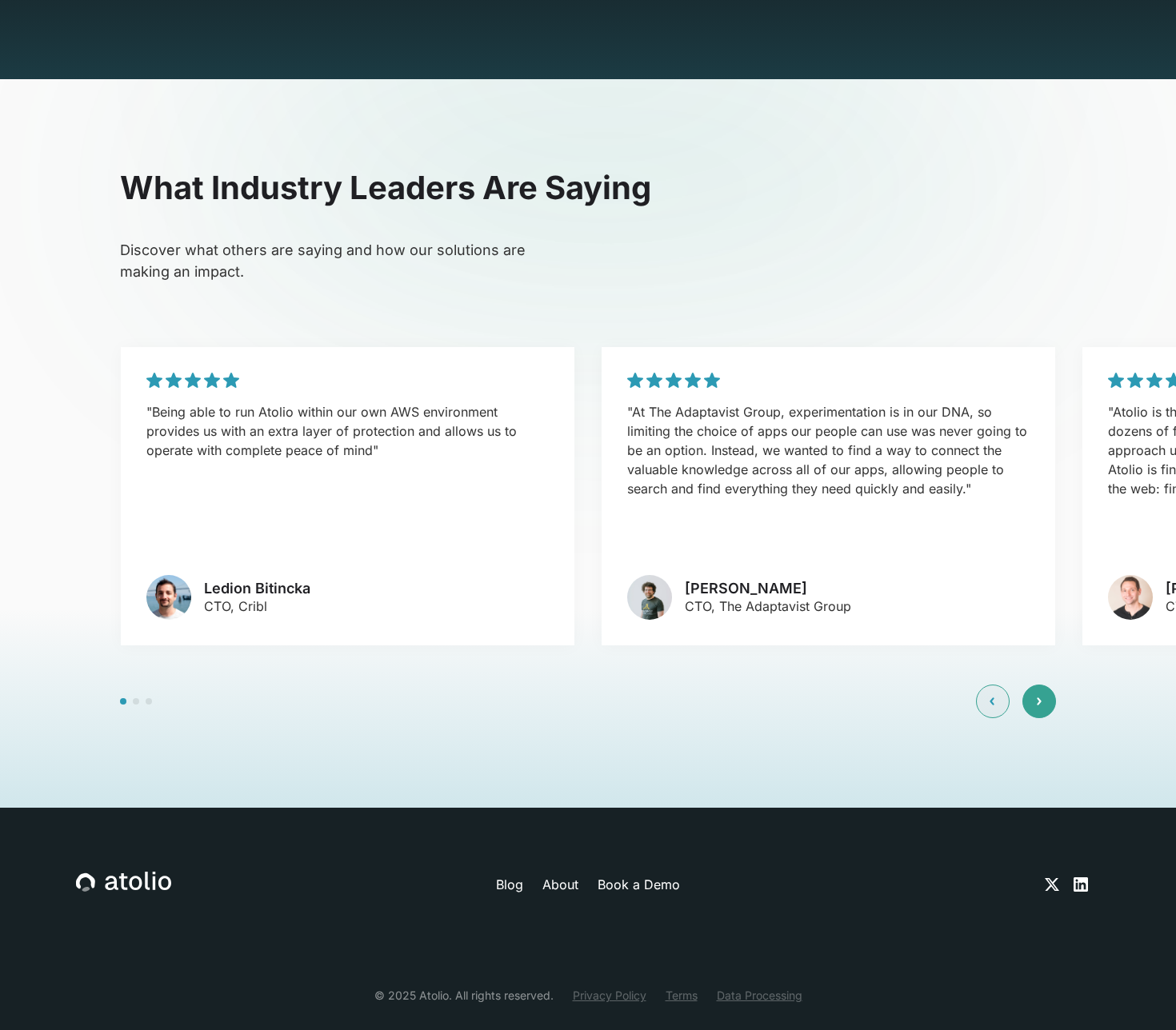
click at [1034, 685] on div at bounding box center [1039, 701] width 34 height 34
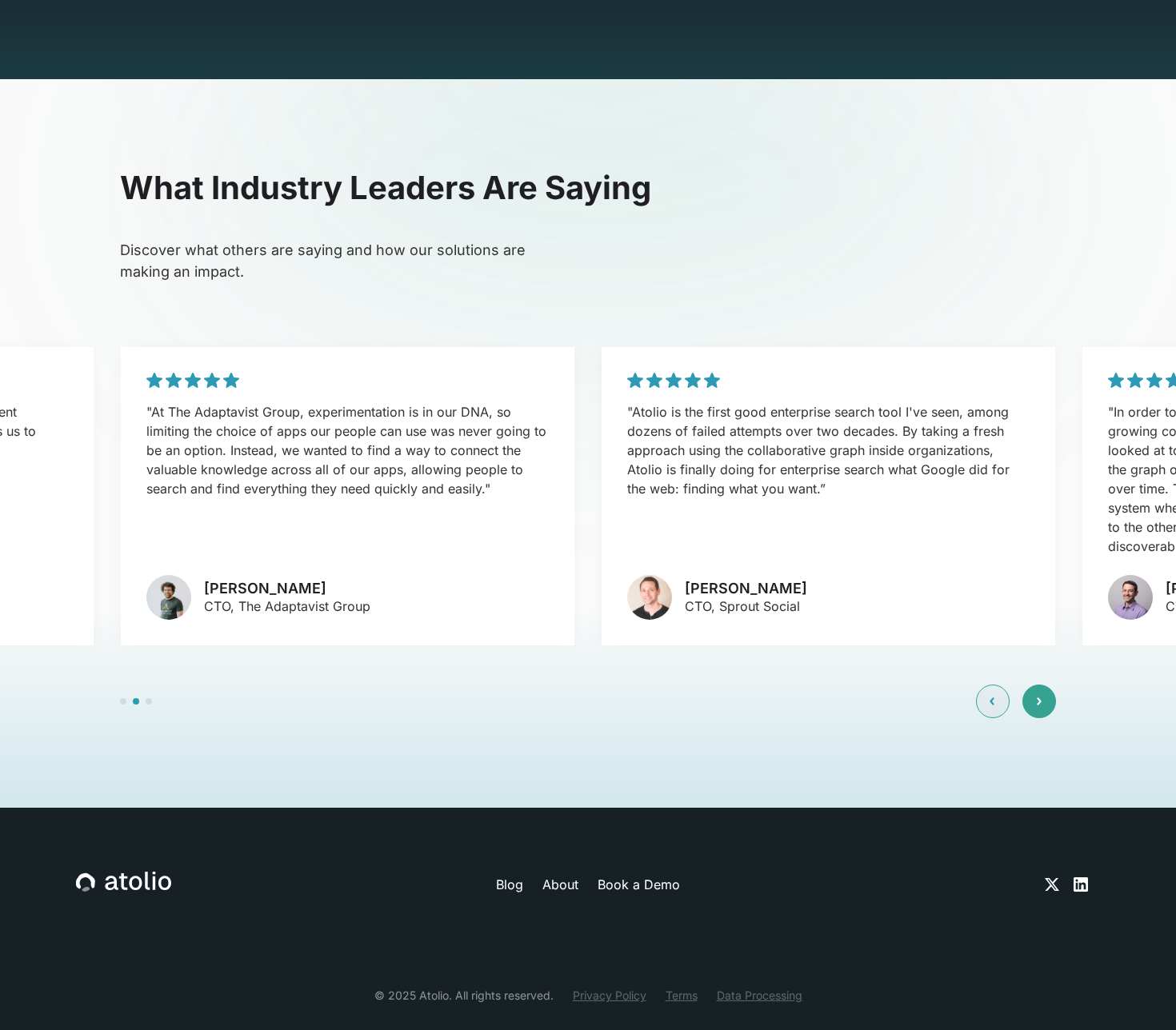
click at [1034, 685] on div at bounding box center [1039, 701] width 34 height 34
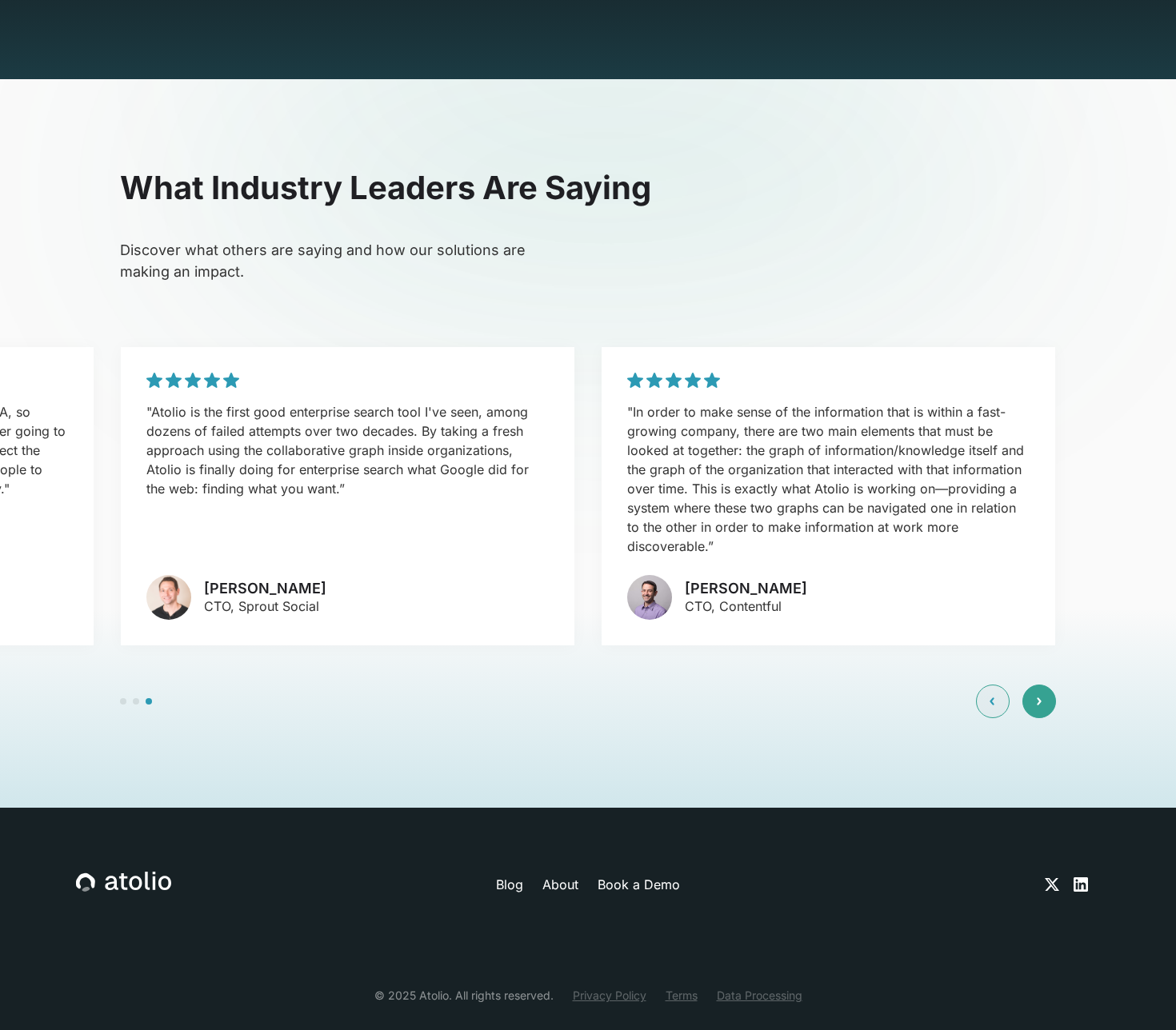
click at [1034, 685] on div at bounding box center [1039, 701] width 34 height 34
click at [981, 685] on div at bounding box center [993, 701] width 34 height 34
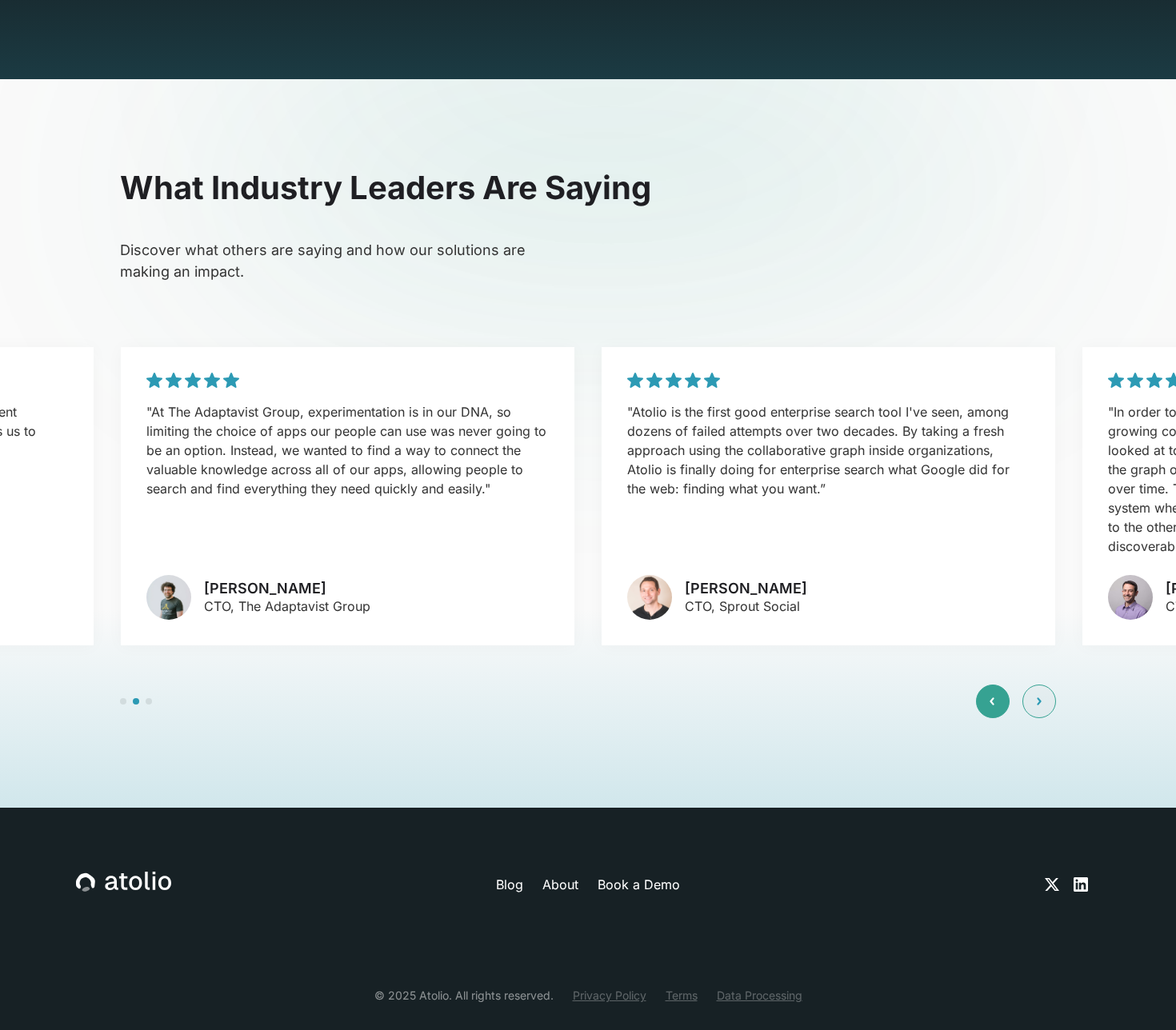
click at [981, 685] on div at bounding box center [993, 701] width 34 height 34
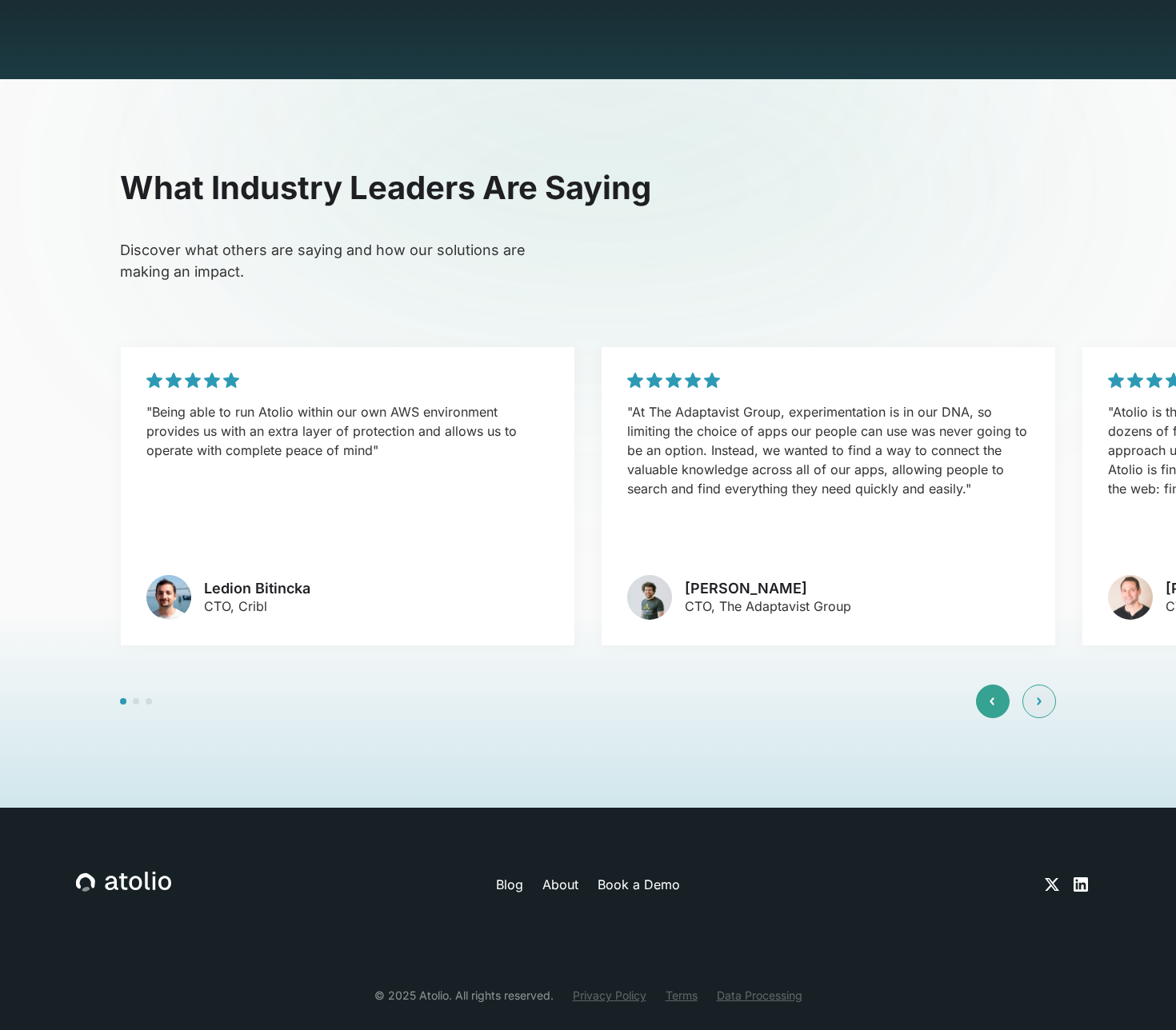
click at [981, 685] on div at bounding box center [993, 701] width 34 height 34
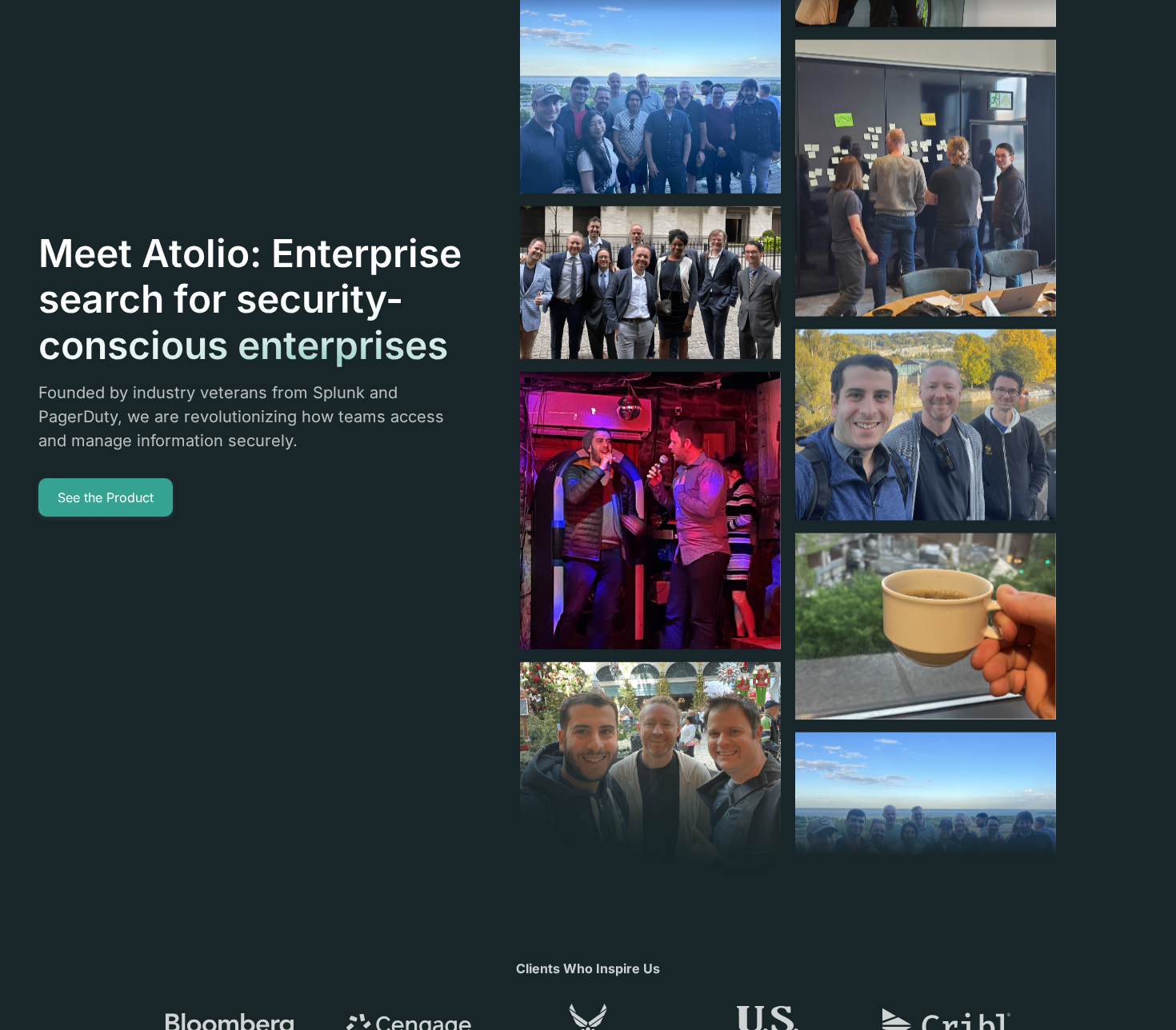
scroll to position [0, 0]
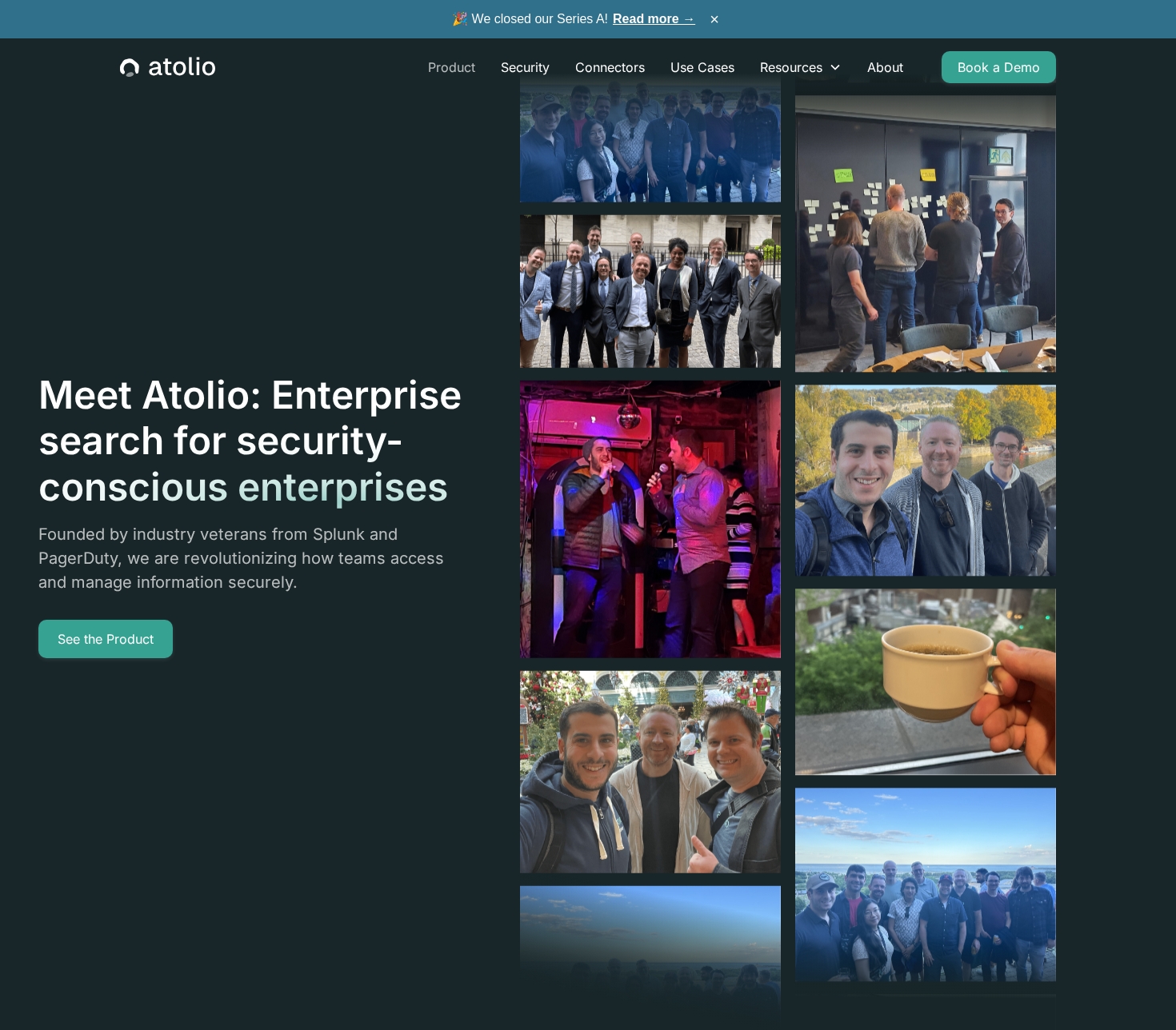
click at [457, 62] on link "Product" at bounding box center [451, 67] width 73 height 32
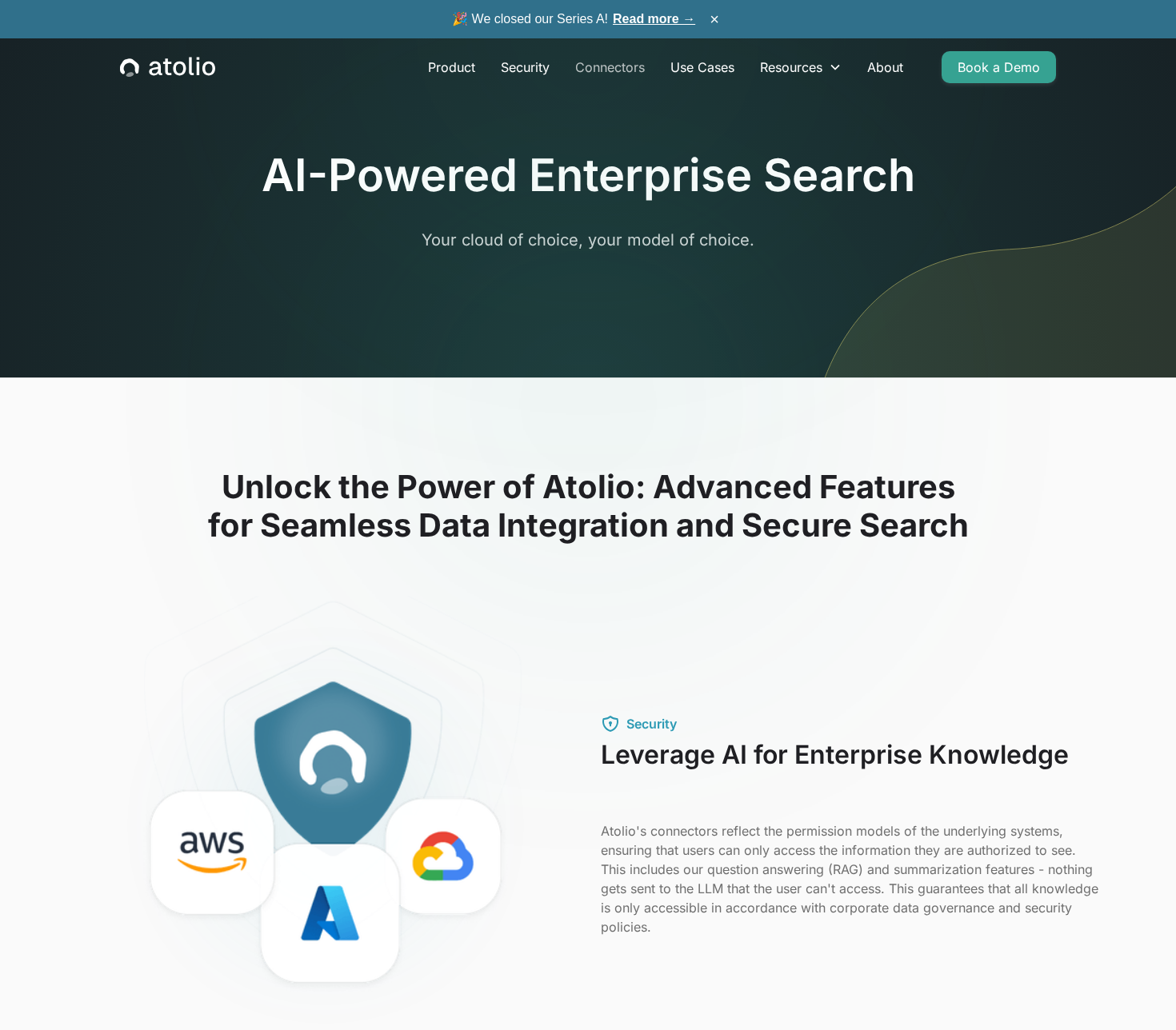
click at [602, 67] on link "Connectors" at bounding box center [610, 67] width 95 height 32
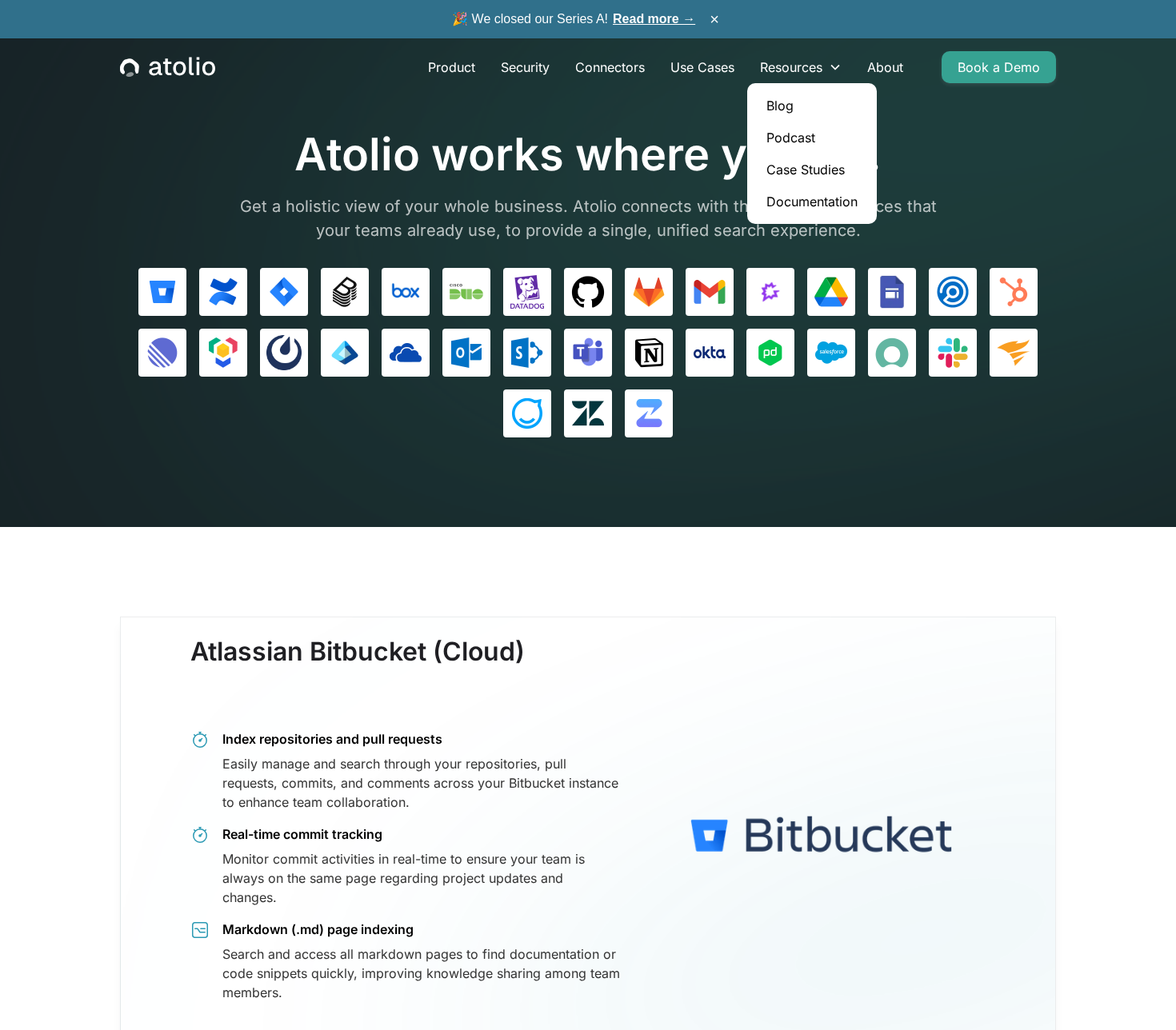
click at [799, 197] on link "Documentation" at bounding box center [812, 202] width 117 height 32
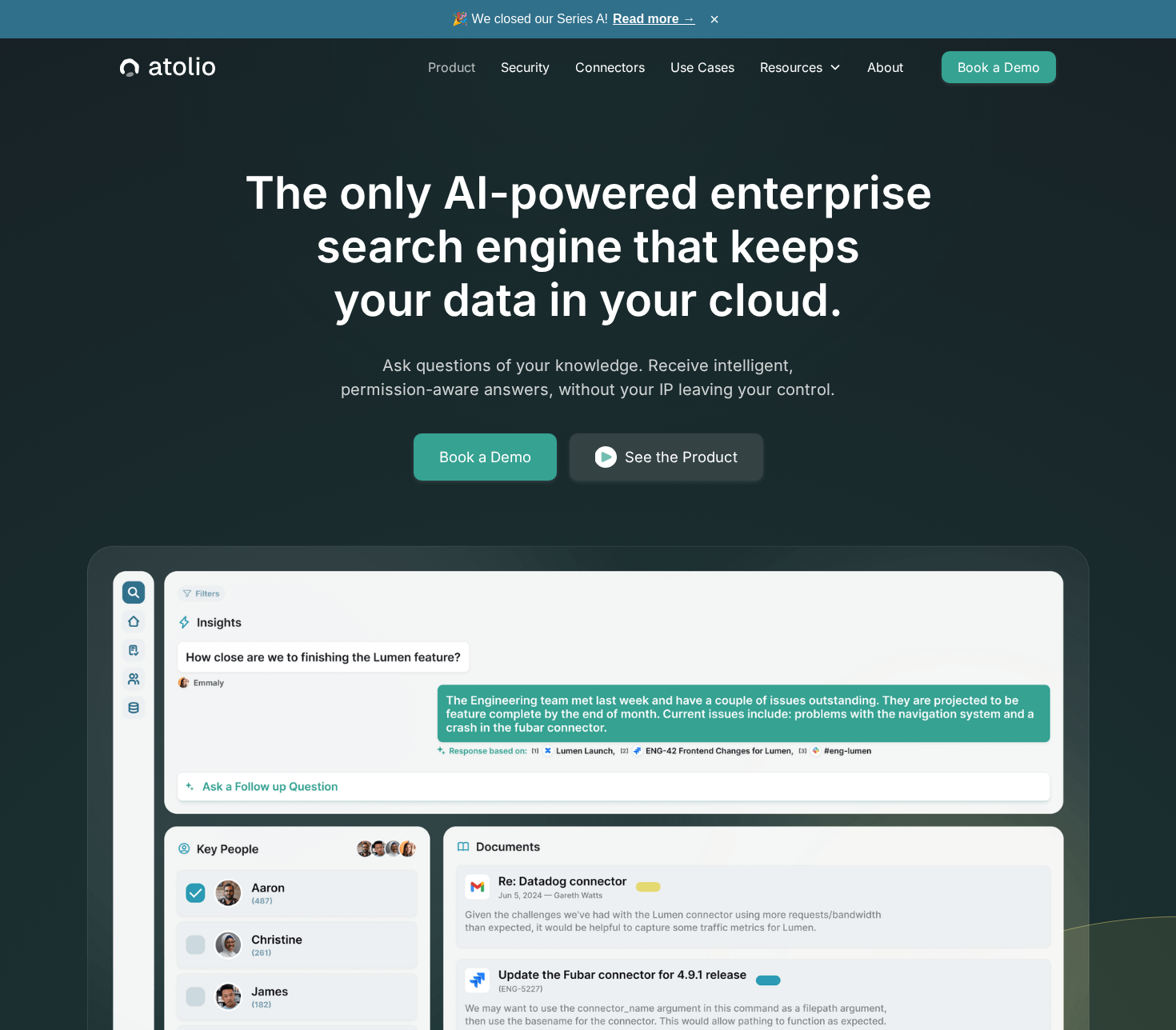
click at [455, 62] on link "Product" at bounding box center [451, 67] width 73 height 32
